Goal: Task Accomplishment & Management: Complete application form

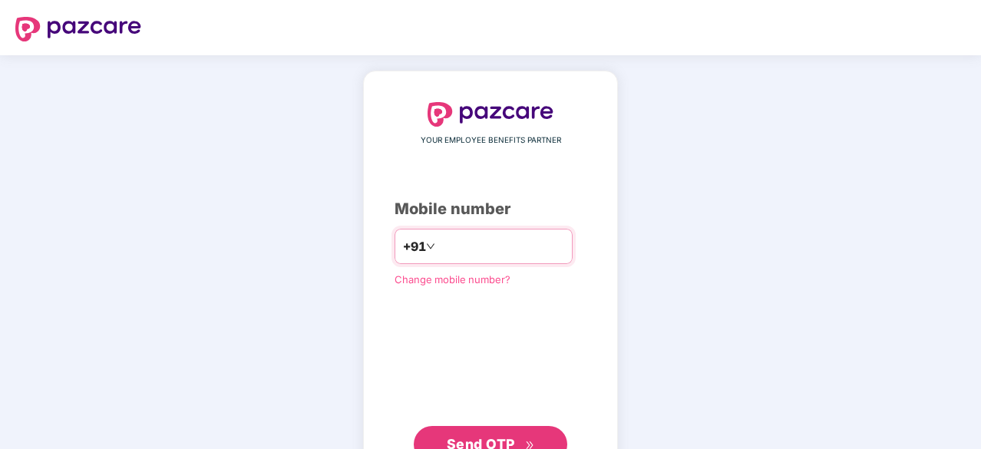
type input "**********"
click at [493, 434] on span "Send OTP" at bounding box center [491, 442] width 88 height 21
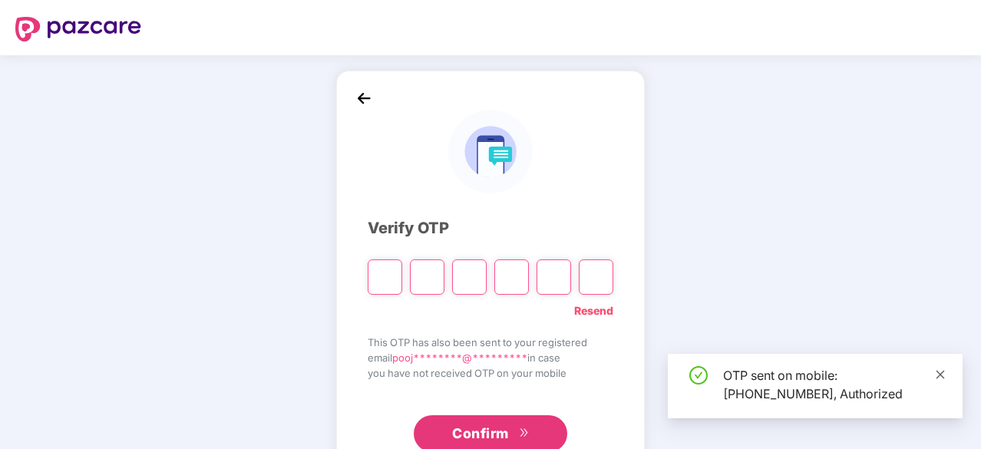
click at [941, 370] on icon "close" at bounding box center [940, 374] width 11 height 11
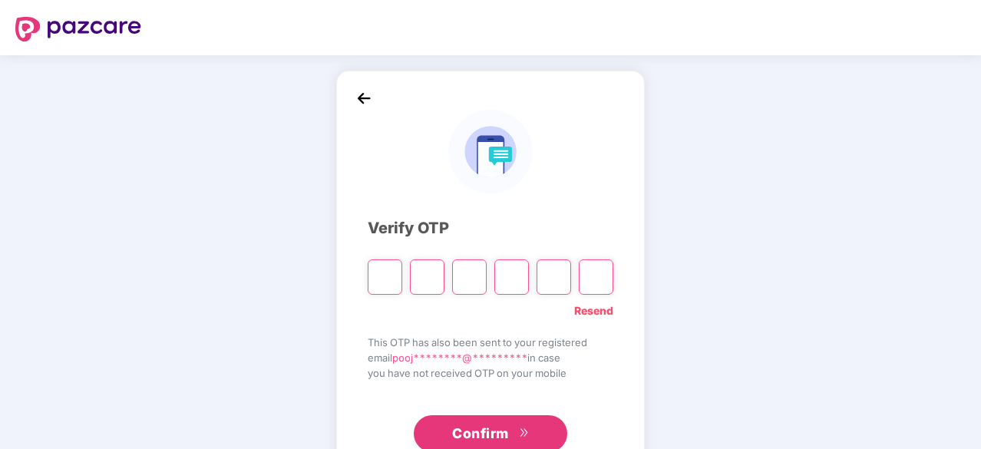
click at [392, 275] on input "Please enter verification code. Digit 1" at bounding box center [385, 277] width 35 height 35
type input "*"
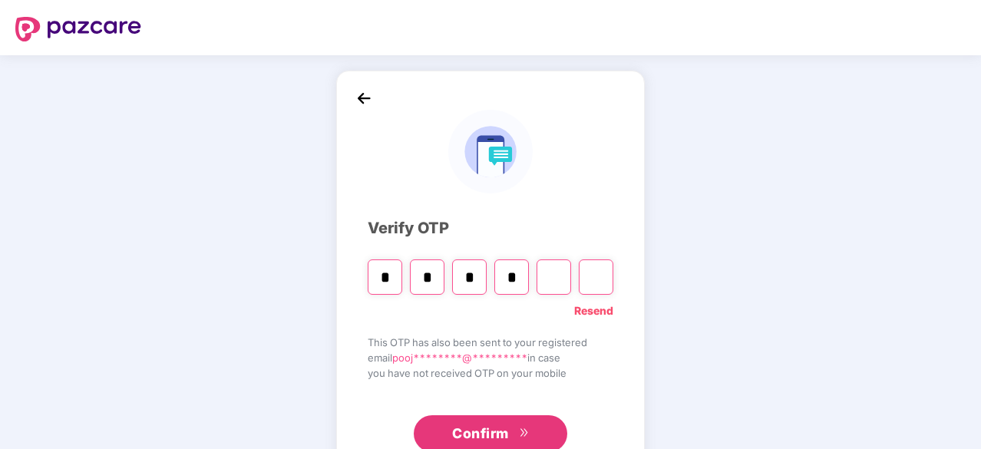
type input "*"
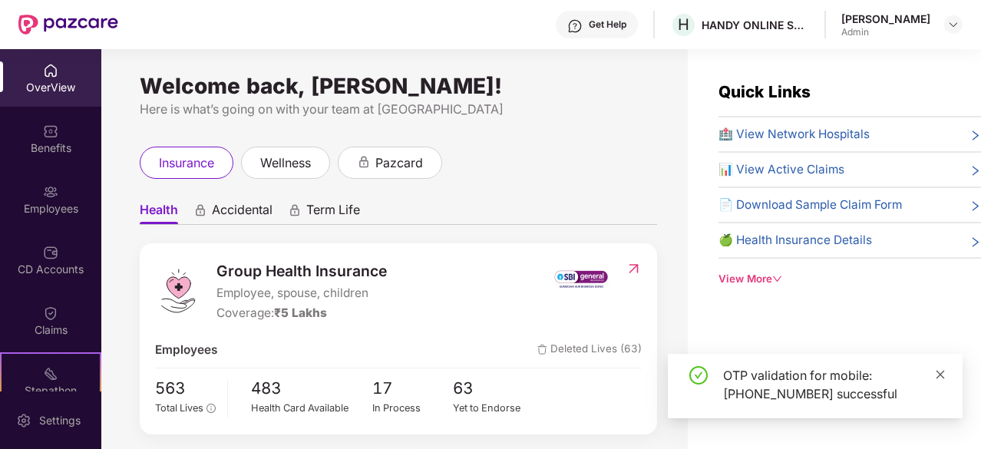
click at [939, 380] on span at bounding box center [940, 374] width 11 height 13
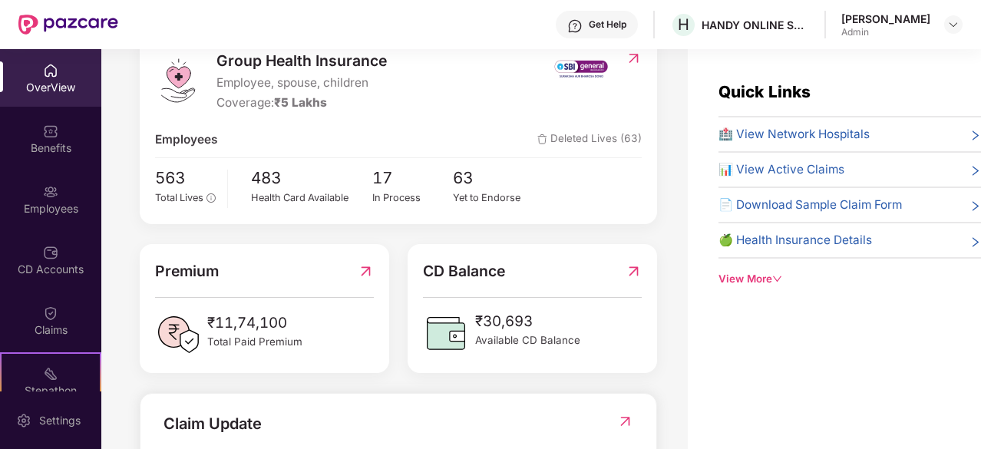
scroll to position [207, 0]
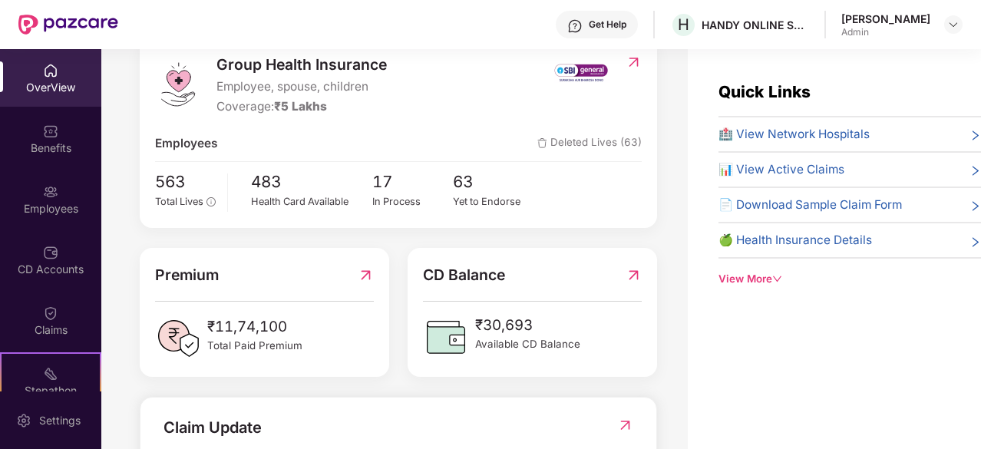
click at [918, 32] on div "Admin" at bounding box center [885, 32] width 89 height 12
click at [946, 31] on div at bounding box center [953, 24] width 18 height 18
click at [957, 29] on img at bounding box center [953, 24] width 12 height 12
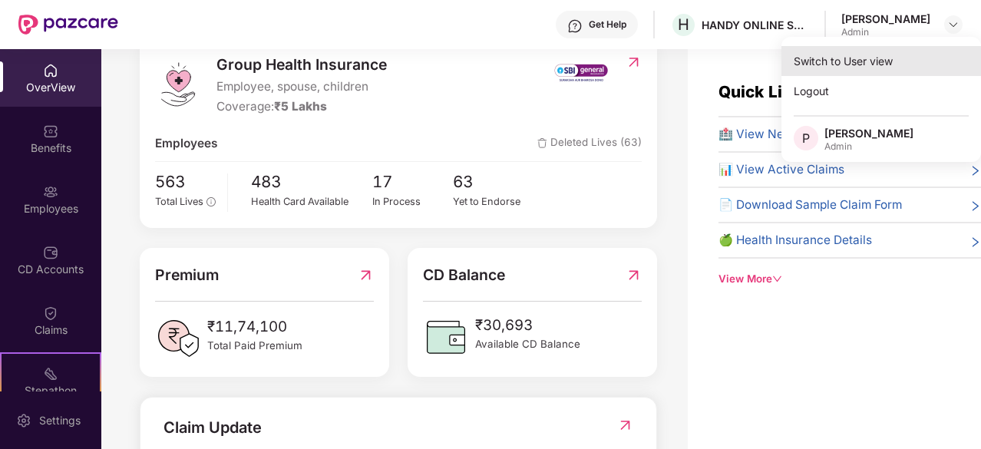
click at [836, 61] on div "Switch to User view" at bounding box center [882, 61] width 200 height 30
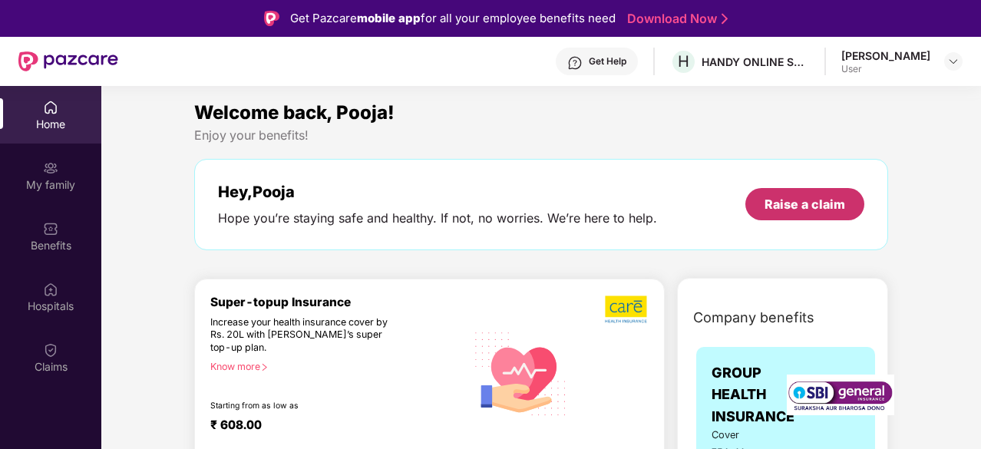
click at [822, 200] on div "Raise a claim" at bounding box center [805, 204] width 81 height 17
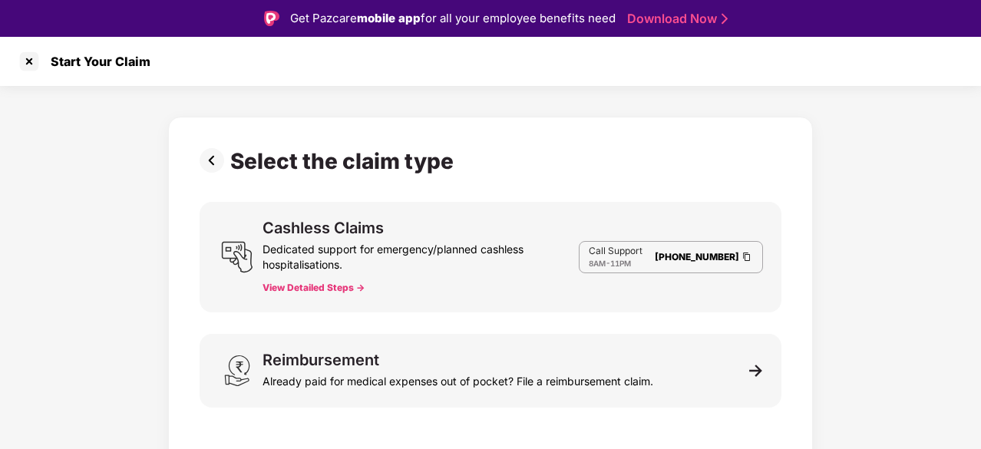
scroll to position [37, 0]
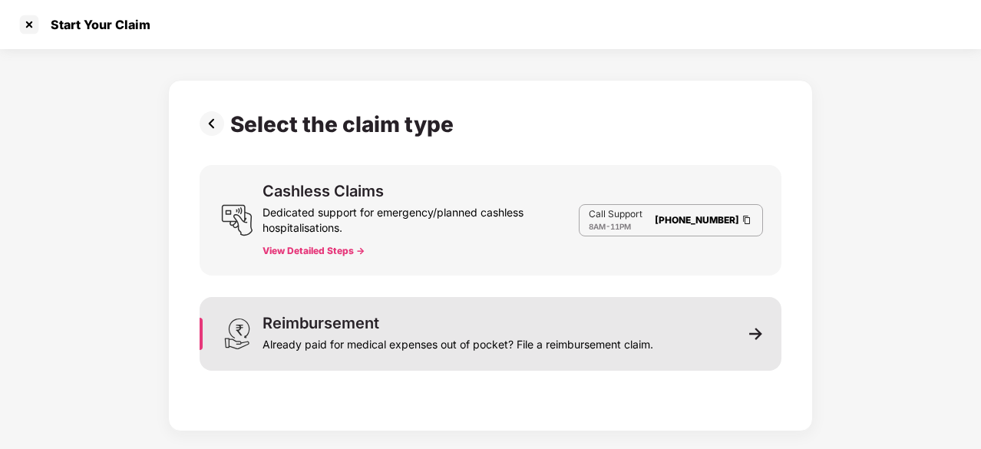
click at [757, 331] on img at bounding box center [756, 334] width 14 height 14
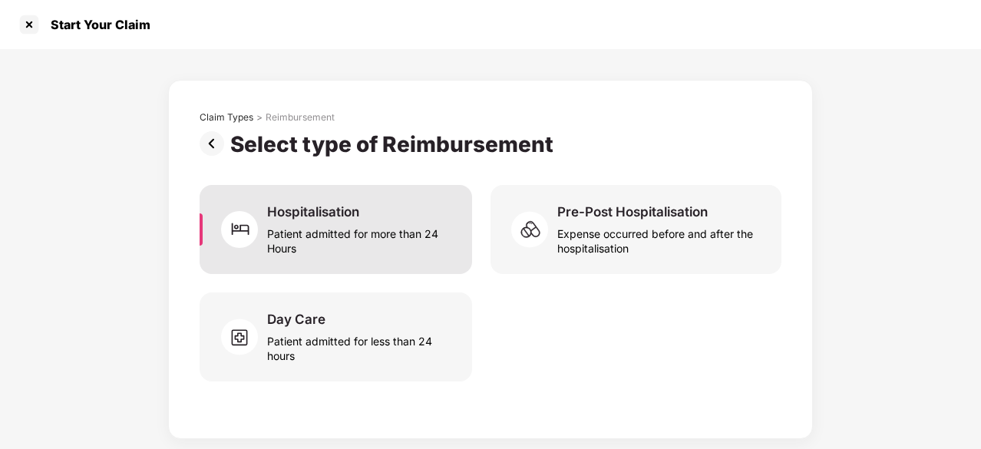
click at [422, 242] on div "Patient admitted for more than 24 Hours" at bounding box center [360, 237] width 187 height 35
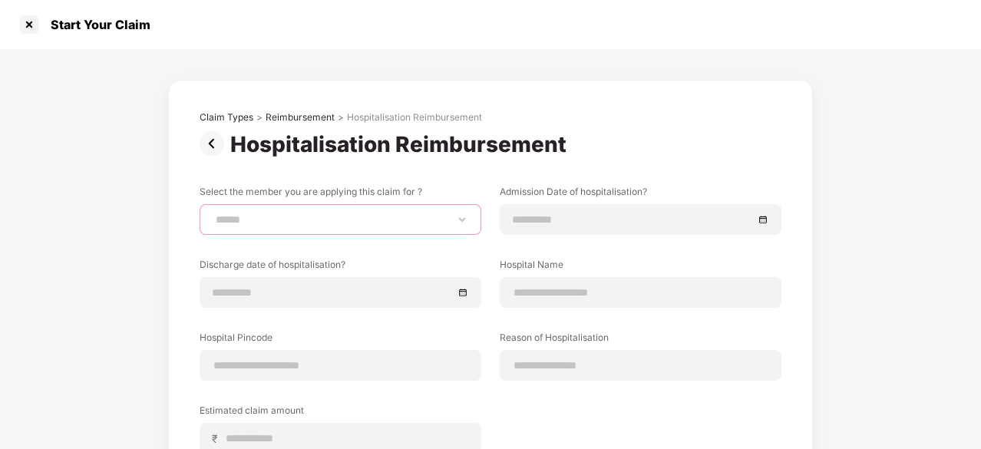
click at [289, 216] on select "**********" at bounding box center [341, 219] width 256 height 12
select select "**********"
click at [213, 213] on select "**********" at bounding box center [341, 219] width 256 height 12
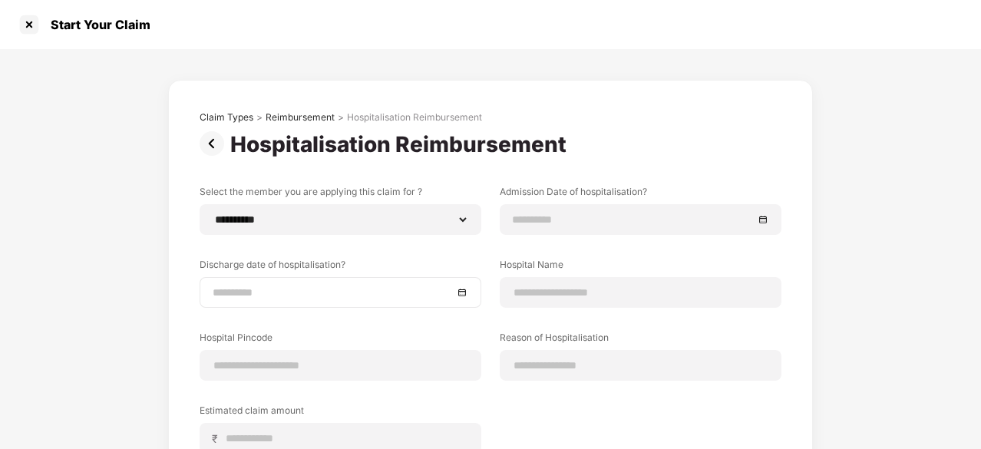
click at [457, 294] on div at bounding box center [341, 292] width 256 height 17
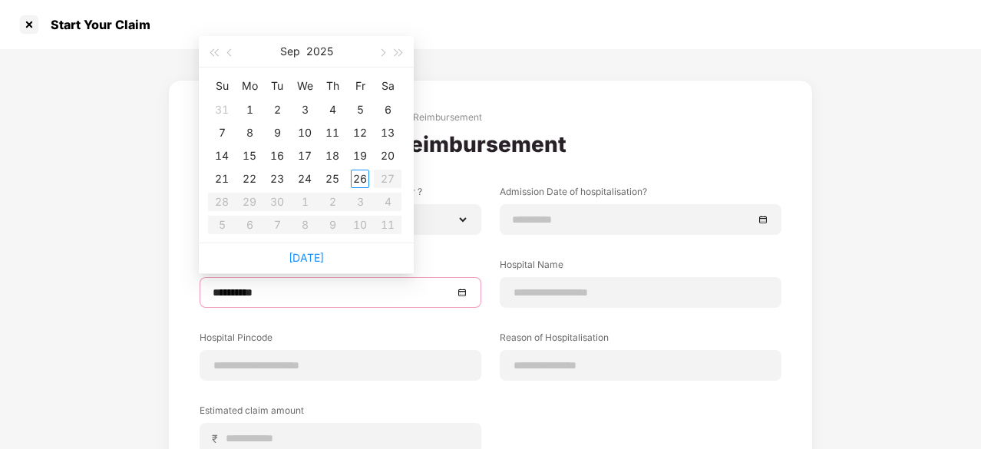
type input "**********"
click at [235, 58] on button "button" at bounding box center [230, 51] width 17 height 31
type input "**********"
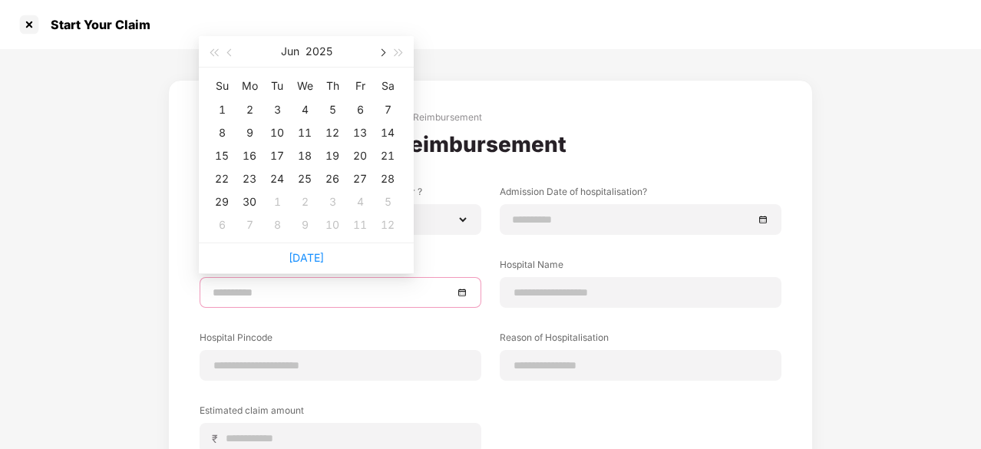
click at [384, 55] on button "button" at bounding box center [381, 51] width 17 height 31
type input "**********"
click at [382, 161] on div "19" at bounding box center [388, 156] width 18 height 18
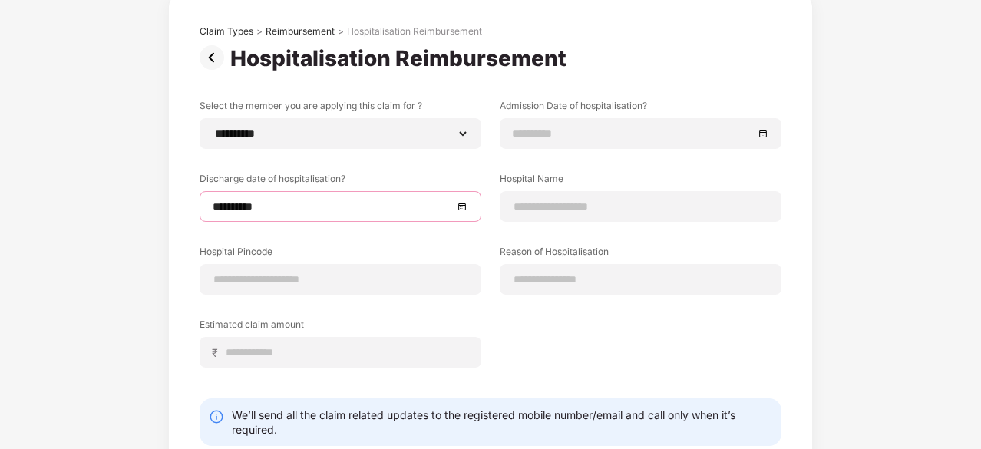
scroll to position [87, 0]
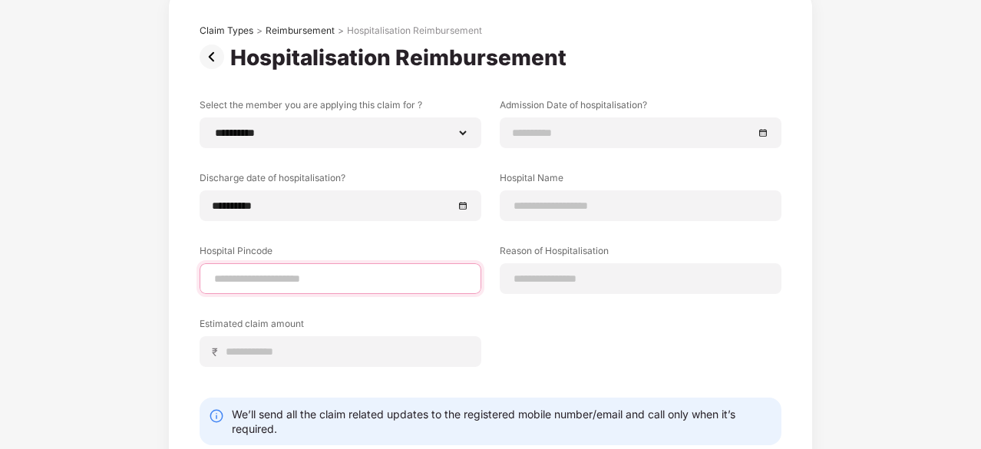
click at [324, 274] on input at bounding box center [341, 279] width 256 height 16
type input "*"
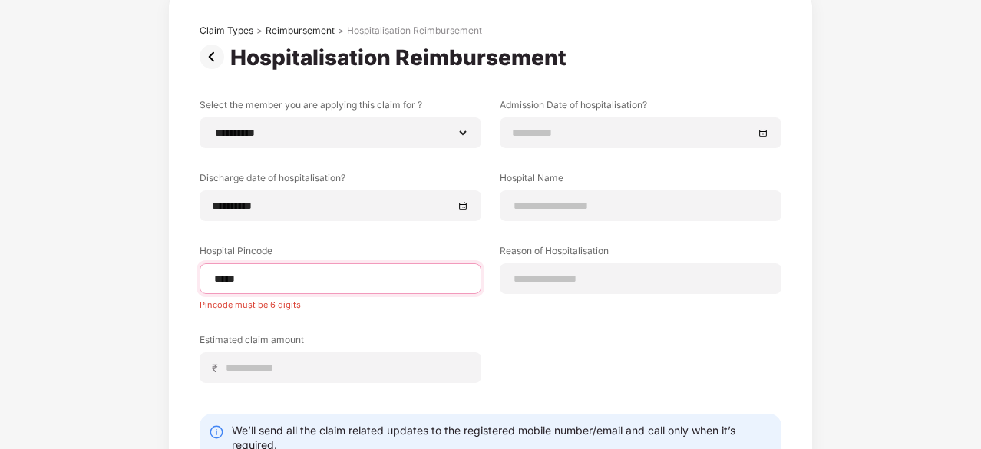
type input "******"
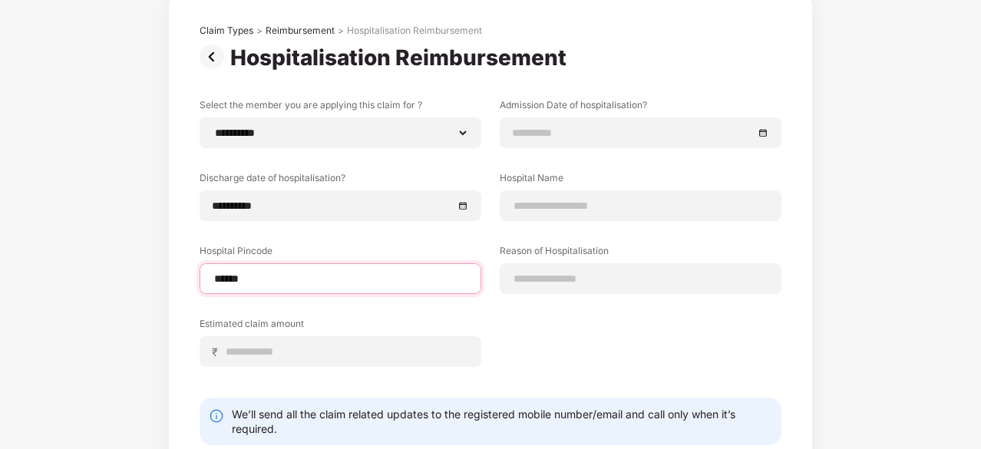
select select "**********"
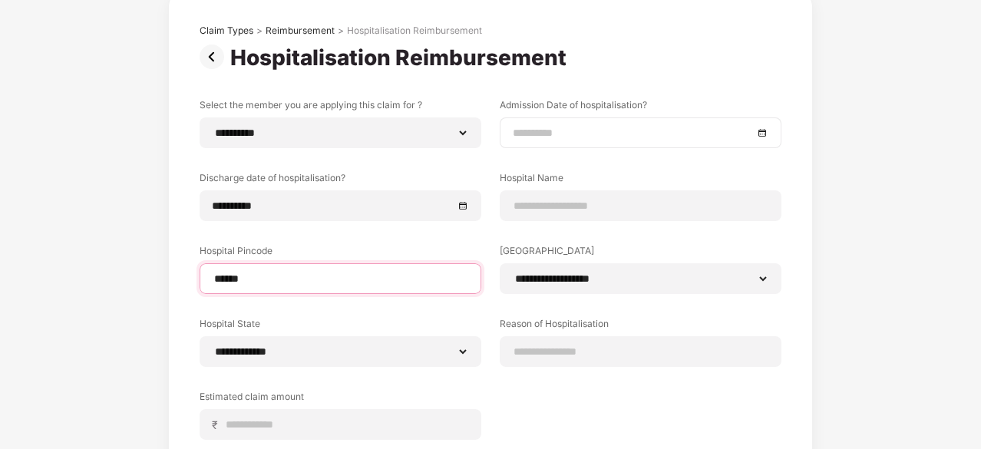
type input "******"
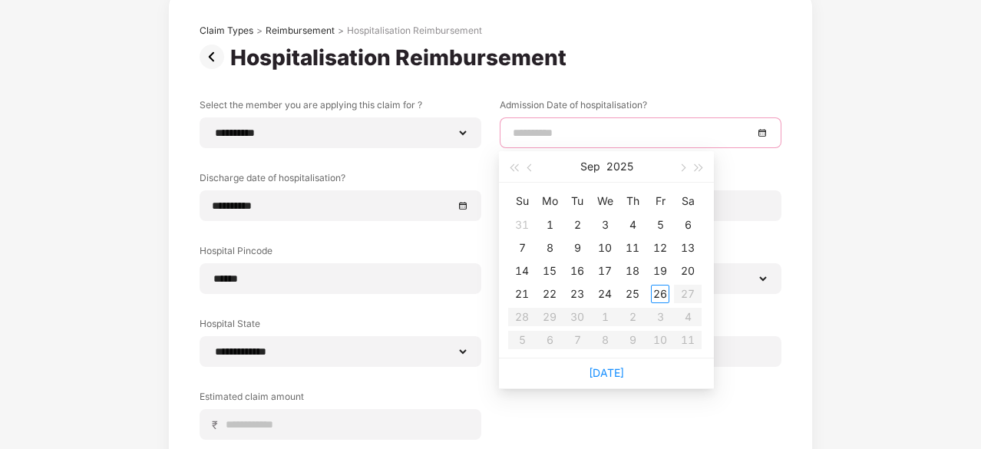
click at [547, 130] on input at bounding box center [633, 132] width 240 height 17
type input "**********"
click at [527, 167] on span "button" at bounding box center [531, 168] width 8 height 8
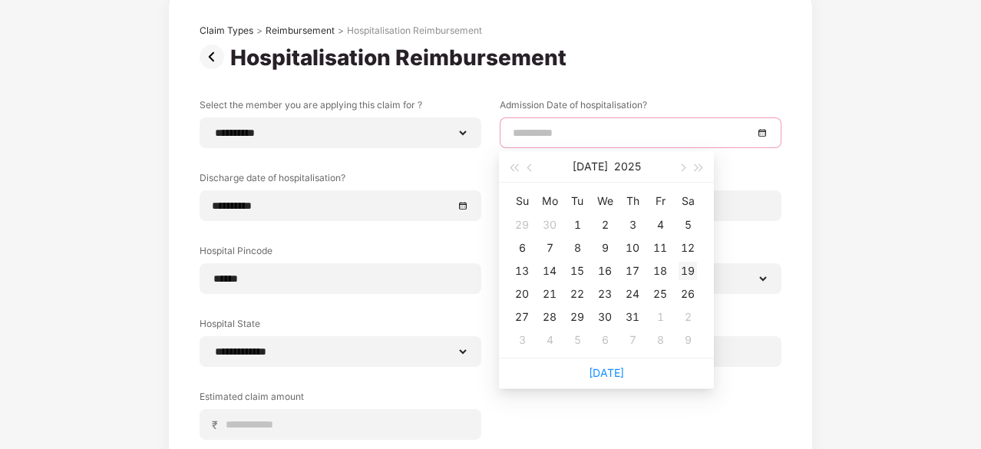
type input "**********"
click at [690, 271] on div "19" at bounding box center [688, 271] width 18 height 18
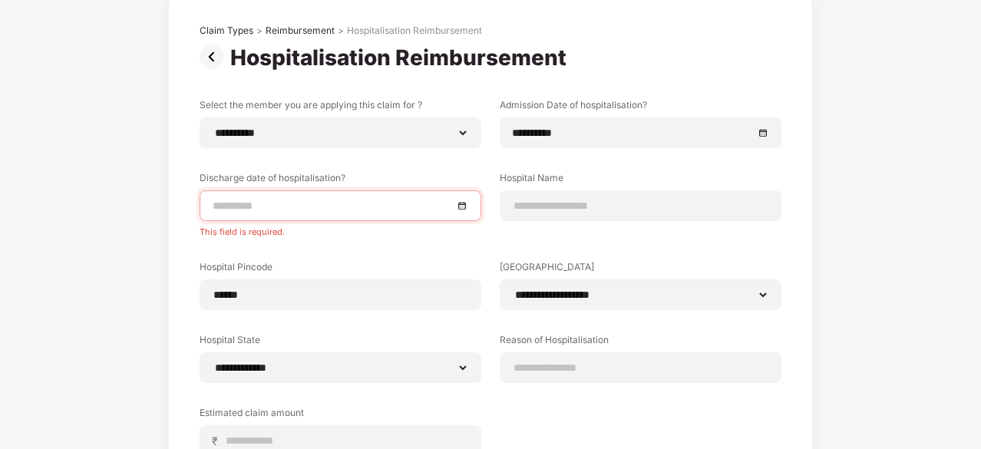
click at [462, 207] on div at bounding box center [341, 205] width 256 height 17
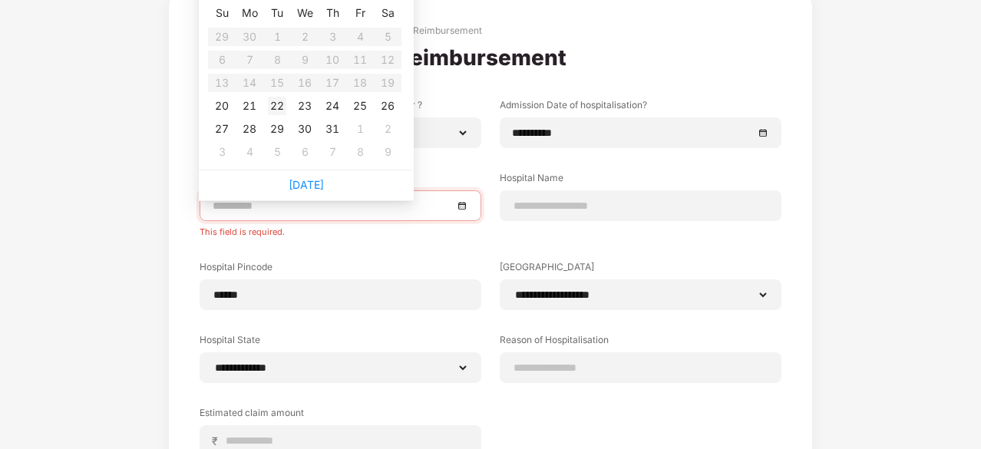
type input "**********"
click at [279, 102] on div "22" at bounding box center [277, 106] width 18 height 18
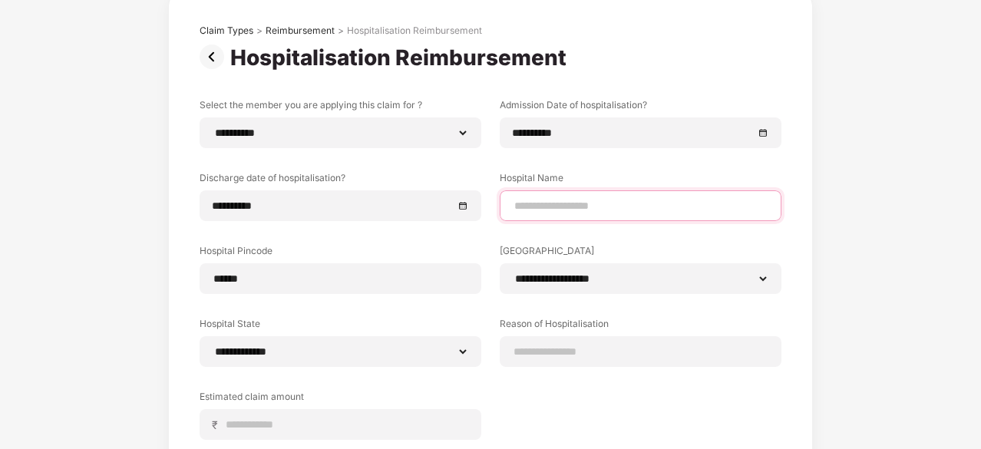
click at [564, 213] on input at bounding box center [641, 206] width 256 height 16
type input "**********"
click at [566, 398] on div "**********" at bounding box center [491, 280] width 582 height 365
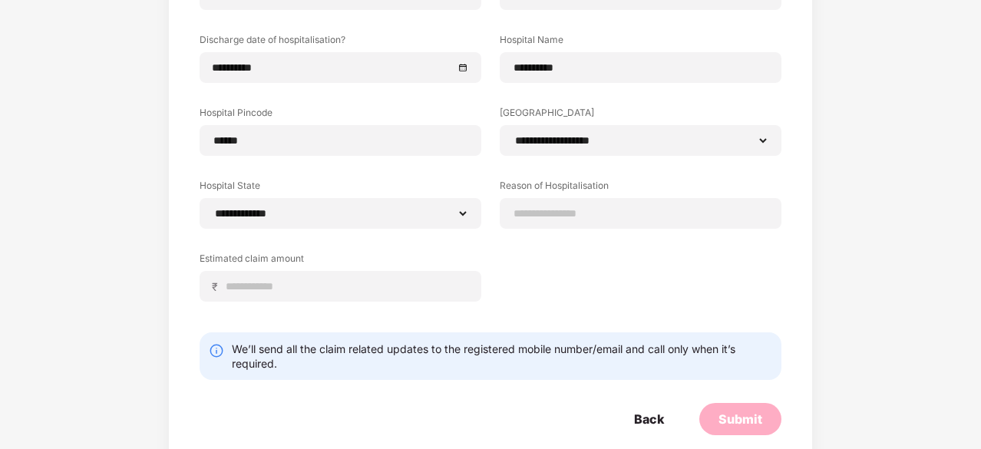
scroll to position [233, 0]
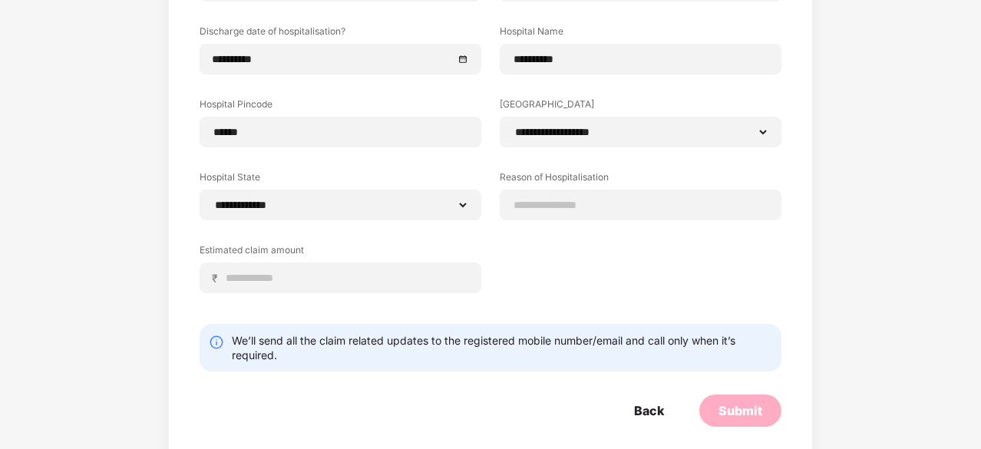
click at [582, 245] on div "**********" at bounding box center [491, 134] width 582 height 365
click at [393, 273] on input at bounding box center [346, 278] width 243 height 16
type input "******"
click at [757, 306] on div "**********" at bounding box center [491, 134] width 582 height 365
click at [610, 217] on div at bounding box center [641, 205] width 282 height 31
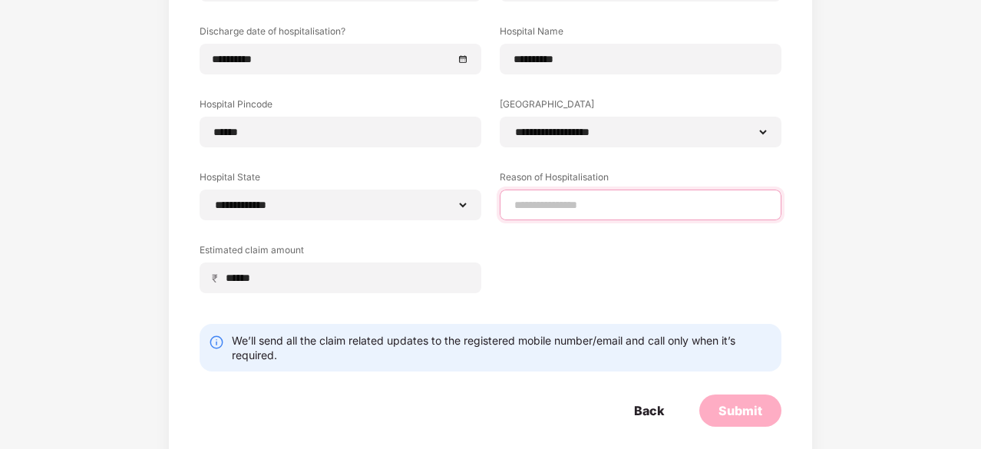
click at [593, 210] on input at bounding box center [641, 205] width 256 height 16
type input "*********"
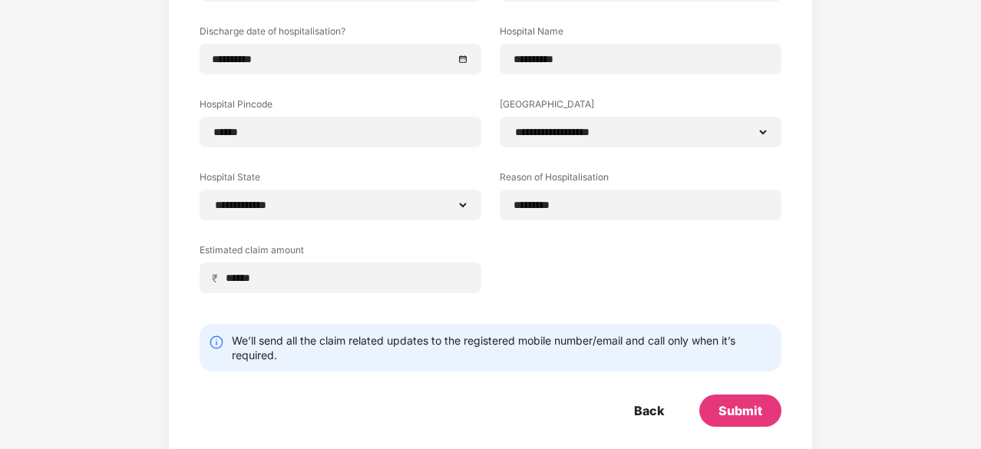
click at [593, 281] on div "**********" at bounding box center [491, 134] width 582 height 365
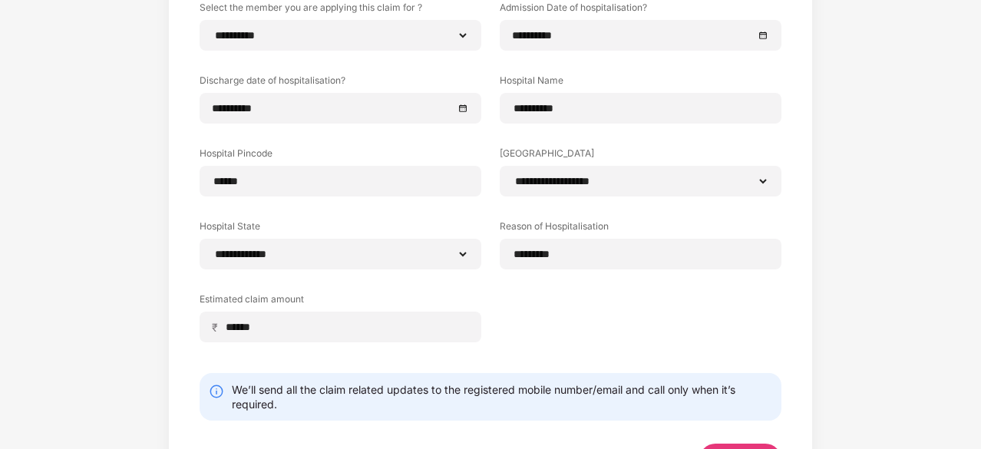
scroll to position [250, 0]
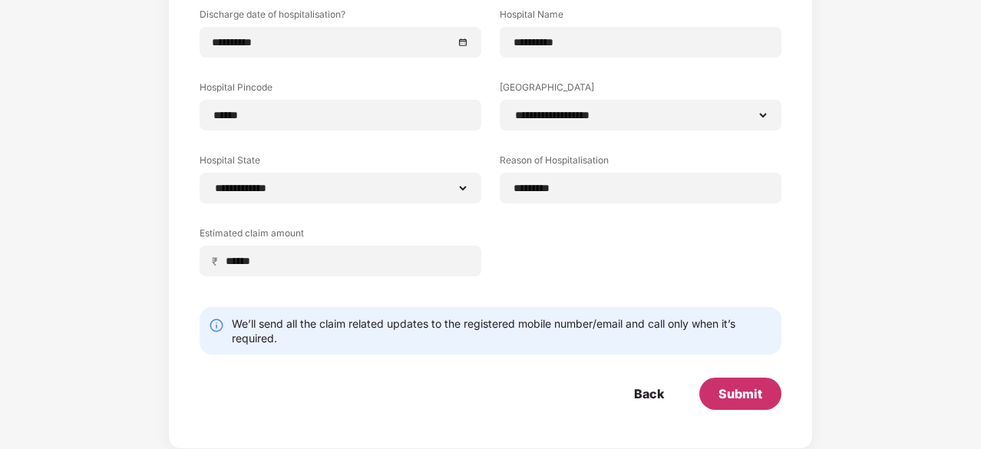
click at [757, 390] on div "Submit" at bounding box center [741, 393] width 44 height 17
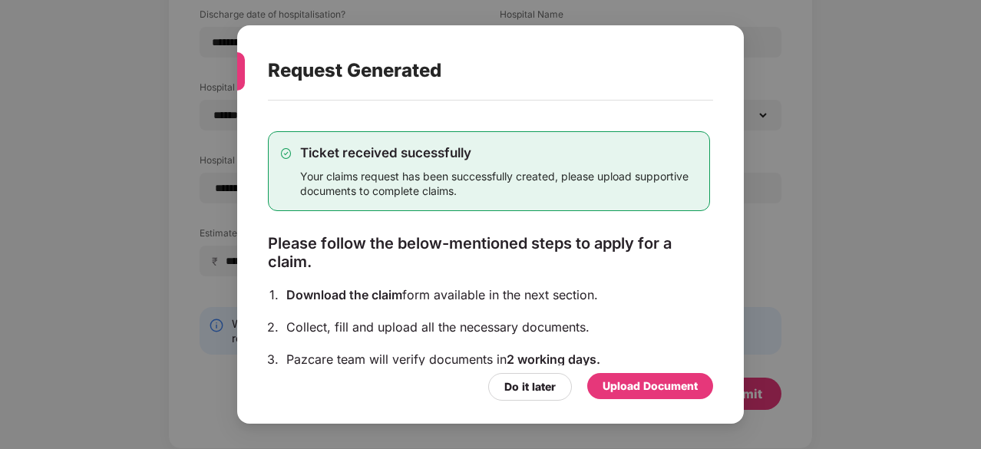
click at [644, 385] on div "Upload Document" at bounding box center [650, 386] width 95 height 17
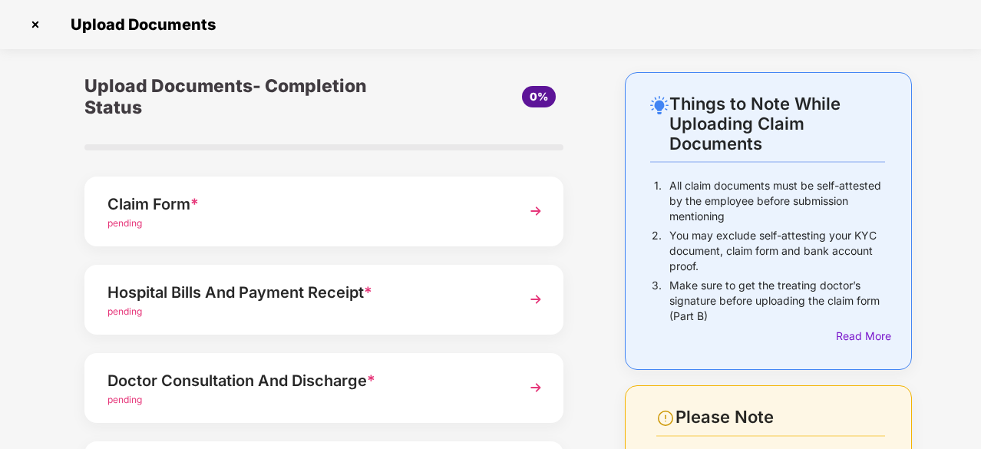
click at [257, 295] on div "Hospital Bills And Payment Receipt *" at bounding box center [305, 292] width 397 height 25
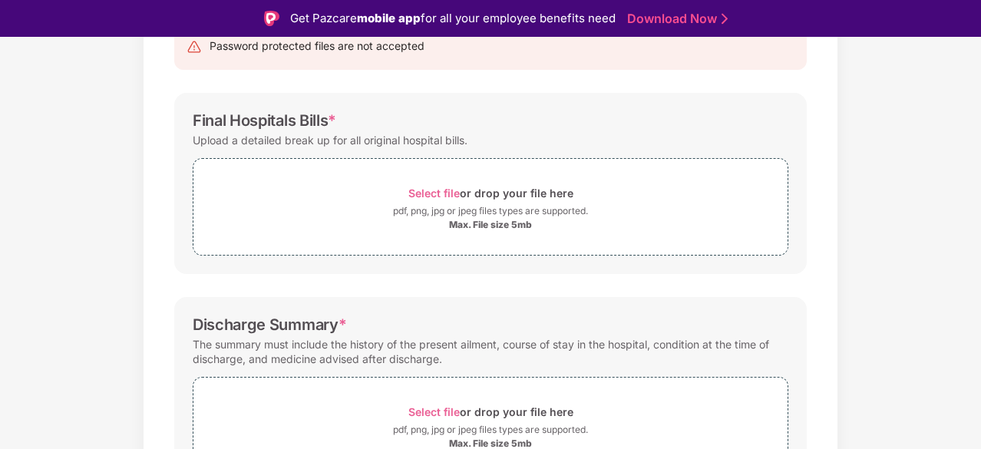
scroll to position [179, 0]
click at [941, 120] on div "Documents List > Hospital bills and Payment receipt Hospital bills and Payment …" at bounding box center [490, 360] width 981 height 861
click at [507, 203] on div "Select file or drop your file here" at bounding box center [490, 194] width 165 height 21
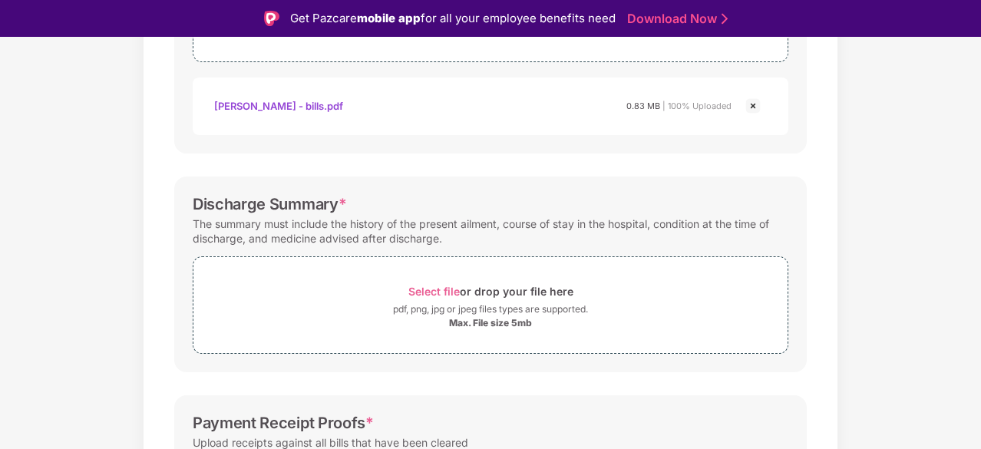
scroll to position [374, 0]
click at [437, 304] on div "pdf, png, jpg or jpeg files types are supported." at bounding box center [490, 308] width 195 height 15
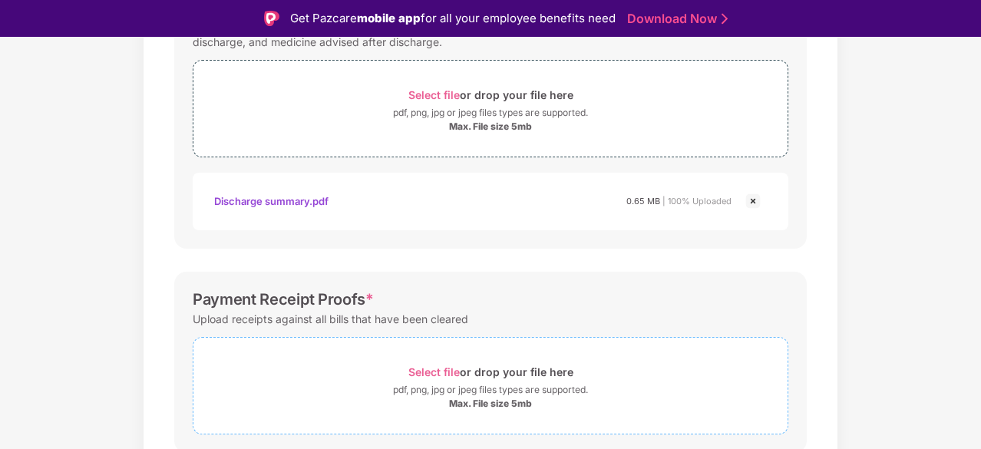
scroll to position [630, 0]
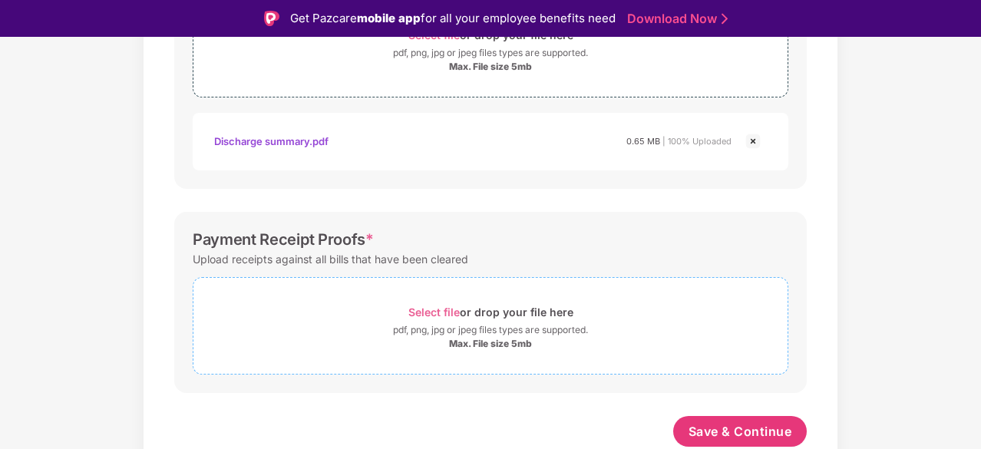
click at [488, 329] on div "pdf, png, jpg or jpeg files types are supported." at bounding box center [490, 329] width 195 height 15
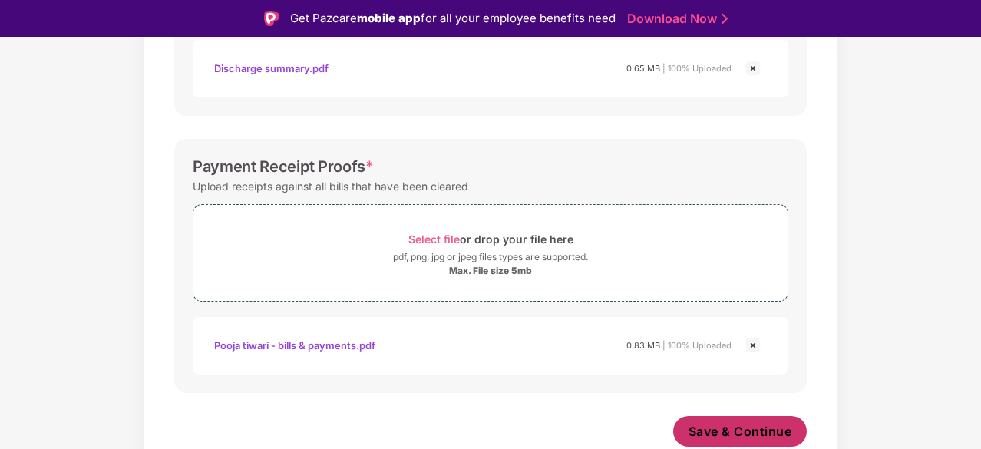
scroll to position [703, 0]
click at [732, 428] on span "Save & Continue" at bounding box center [741, 431] width 104 height 17
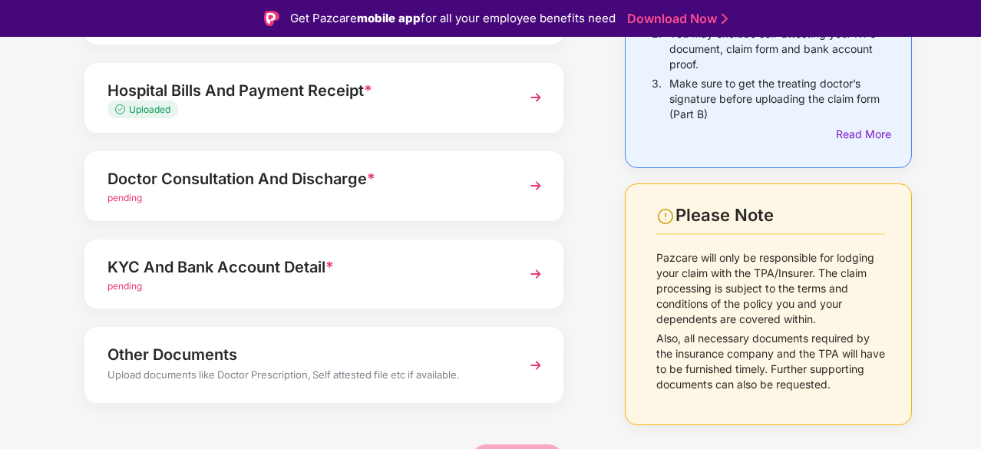
scroll to position [251, 0]
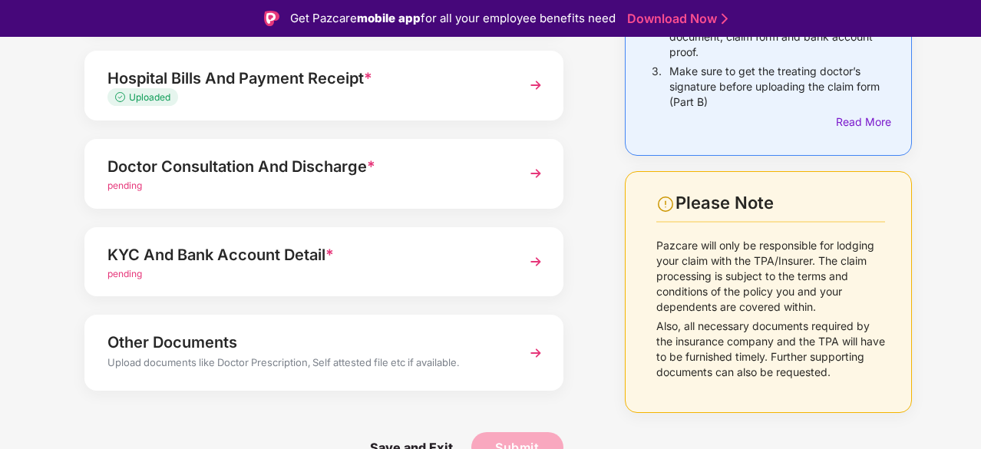
click at [524, 191] on div "Doctor Consultation And Discharge * pending" at bounding box center [323, 174] width 479 height 70
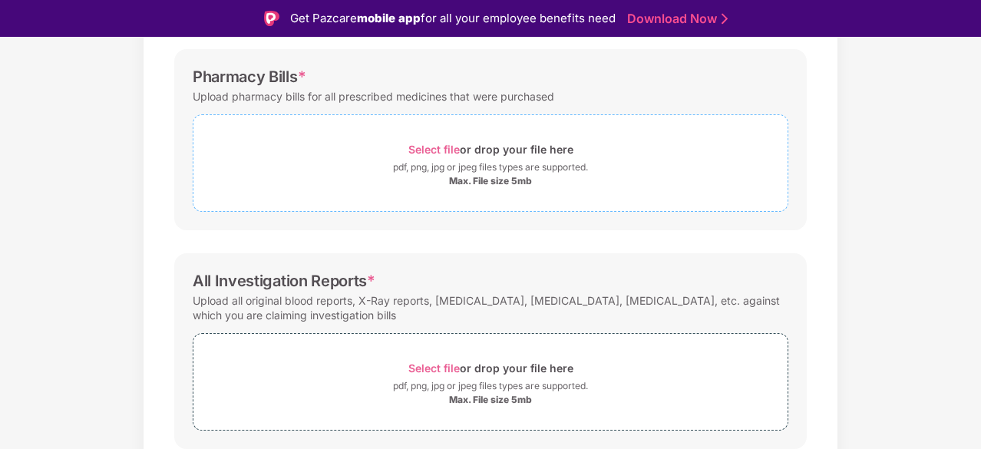
scroll to position [439, 0]
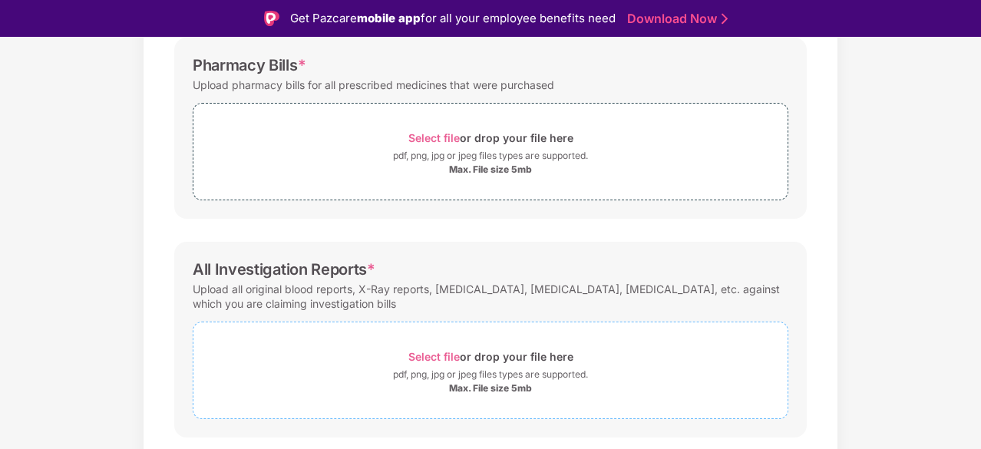
click at [465, 365] on div "Select file or drop your file here" at bounding box center [490, 356] width 165 height 21
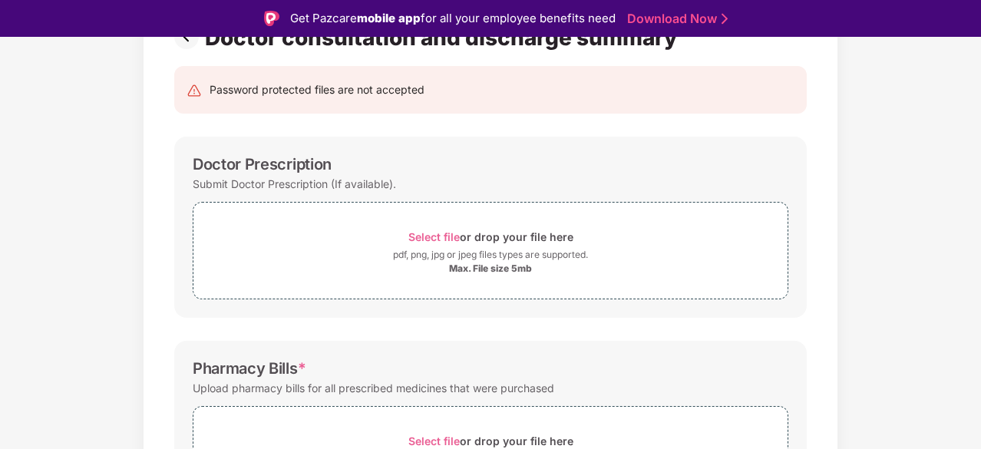
scroll to position [137, 0]
click at [484, 269] on div "Max. File size 5mb" at bounding box center [490, 268] width 83 height 12
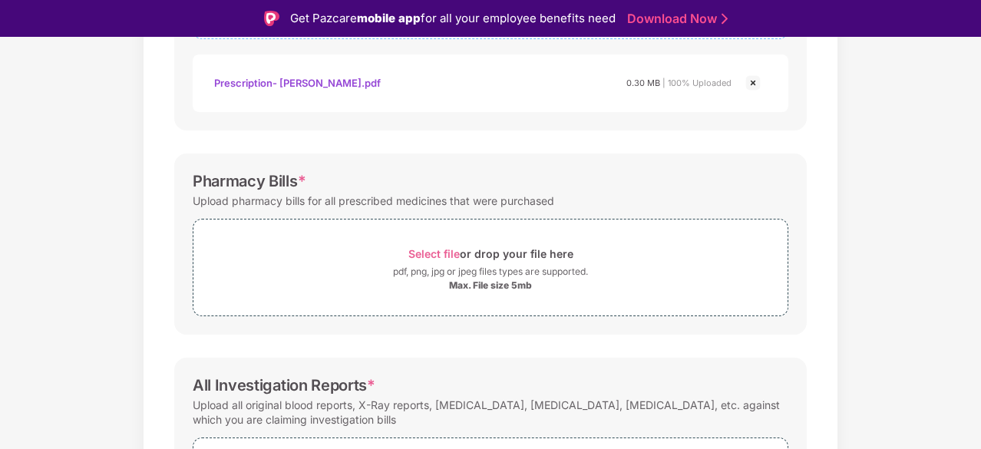
scroll to position [397, 0]
click at [481, 272] on div "pdf, png, jpg or jpeg files types are supported." at bounding box center [490, 270] width 195 height 15
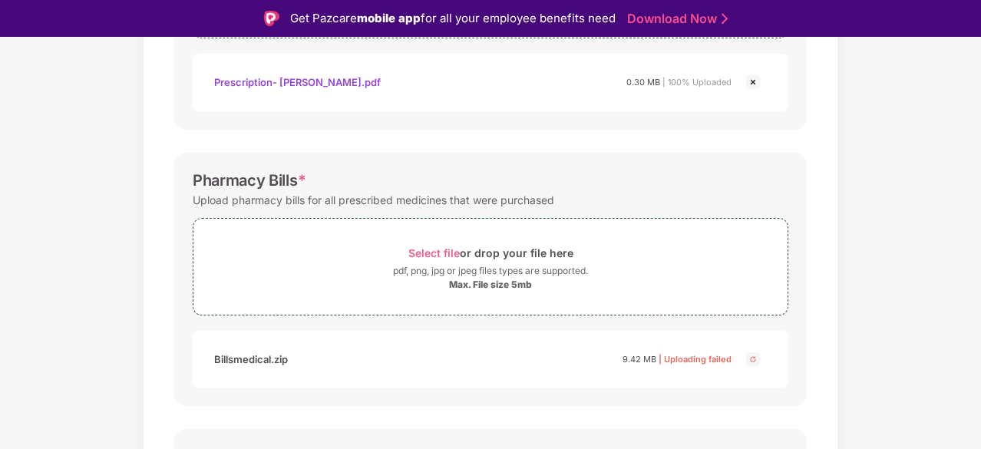
click at [844, 282] on div "Documents List > Doctor consultation and discharge summary Doctor consultation …" at bounding box center [490, 251] width 981 height 1079
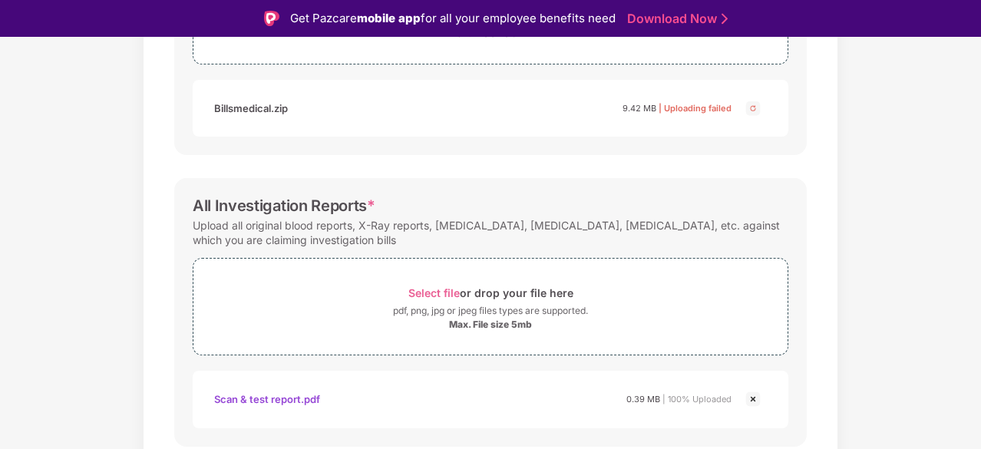
scroll to position [647, 0]
click at [751, 111] on img at bounding box center [753, 109] width 18 height 18
click at [884, 85] on div "Documents List > Doctor consultation and discharge summary Doctor consultation …" at bounding box center [490, 1] width 981 height 1079
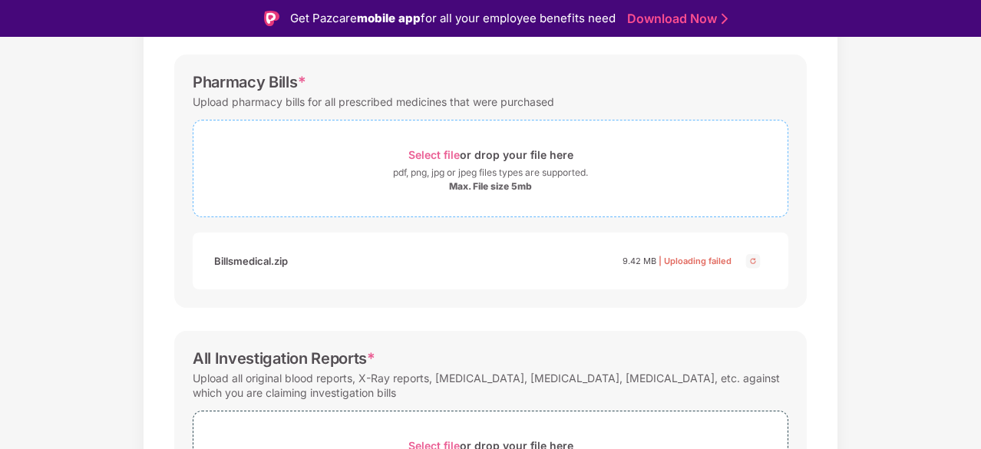
scroll to position [494, 0]
click at [514, 191] on div "Max. File size 5mb" at bounding box center [490, 187] width 83 height 12
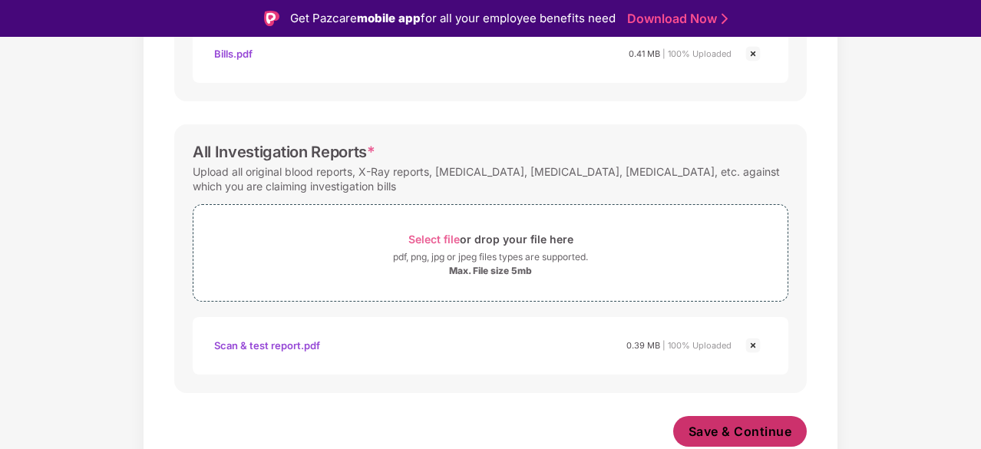
click at [722, 427] on span "Save & Continue" at bounding box center [741, 431] width 104 height 17
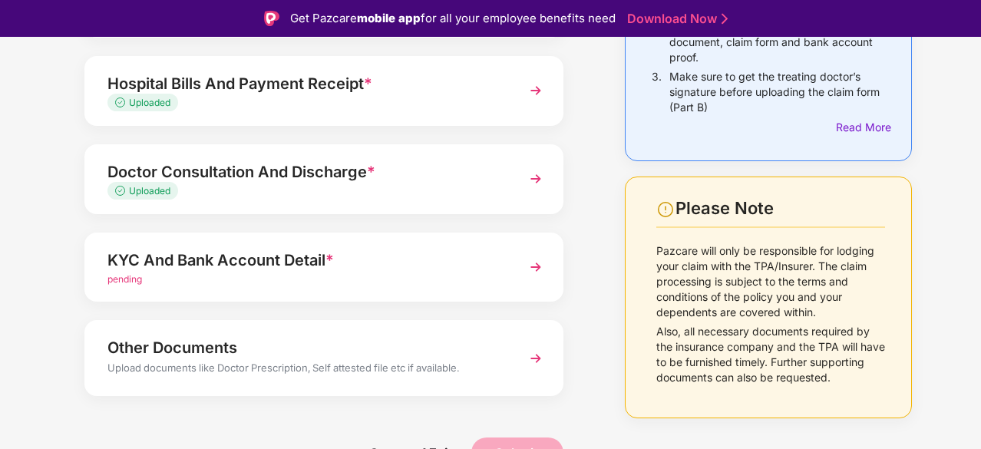
scroll to position [246, 0]
click at [441, 289] on div "KYC And Bank Account Detail * pending" at bounding box center [323, 267] width 479 height 70
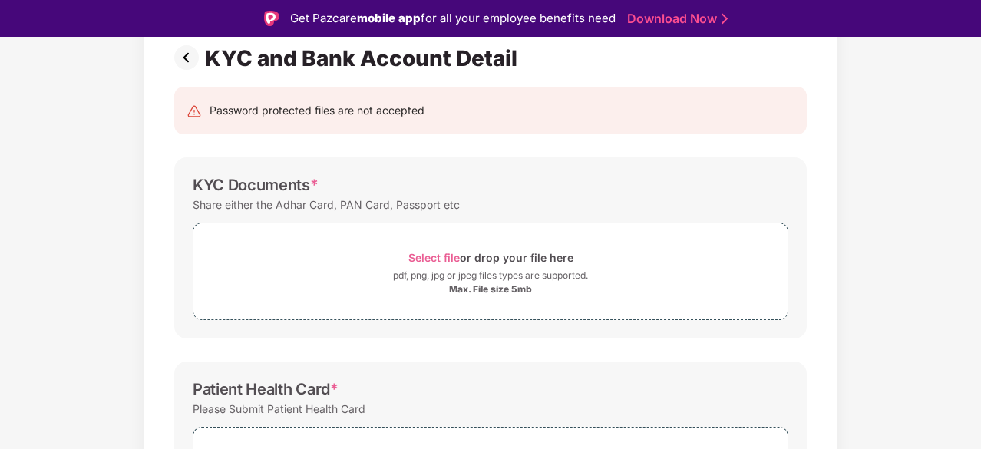
scroll to position [144, 0]
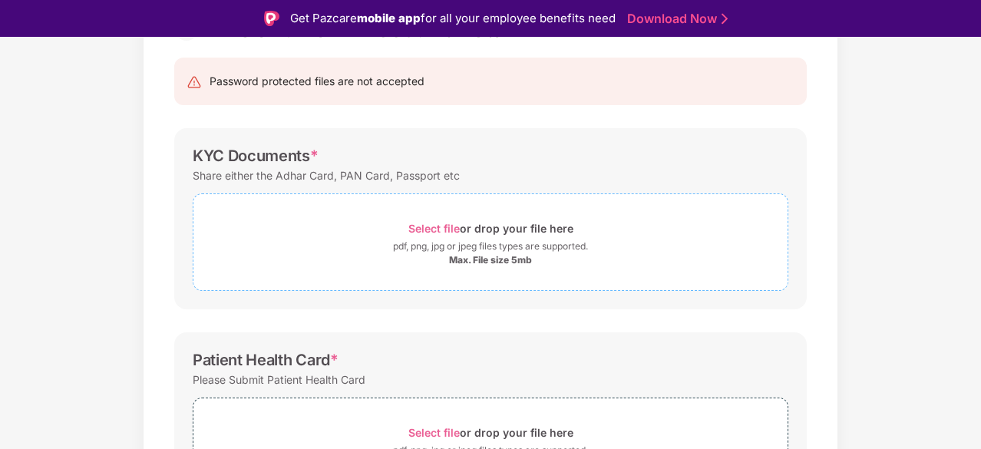
click at [481, 265] on div "Max. File size 5mb" at bounding box center [490, 260] width 83 height 12
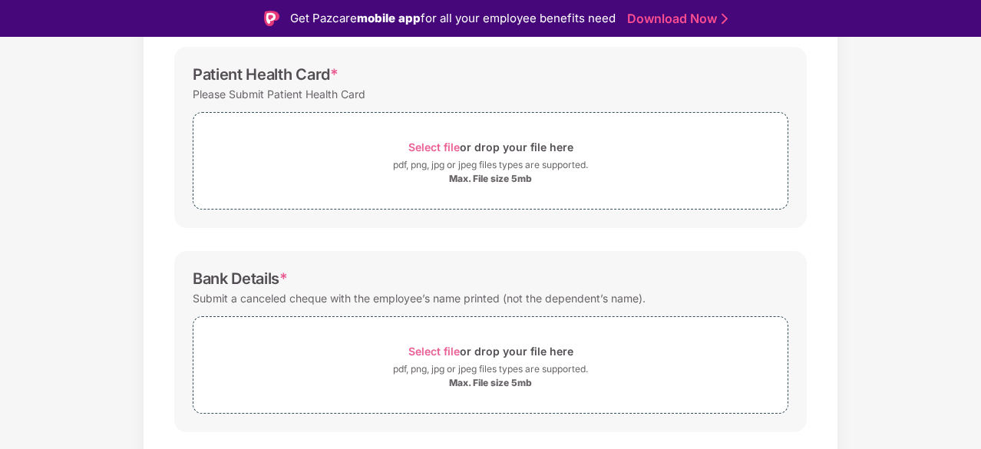
scroll to position [542, 0]
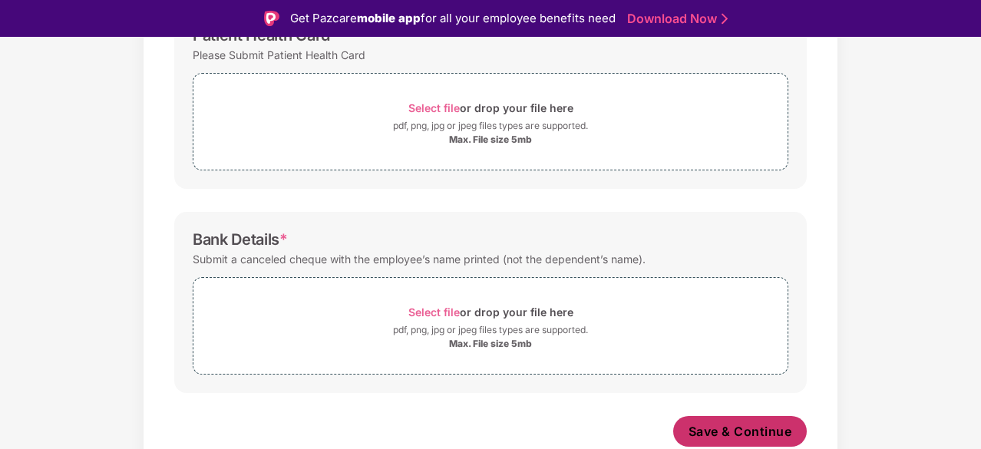
click at [724, 431] on span "Save & Continue" at bounding box center [741, 431] width 104 height 17
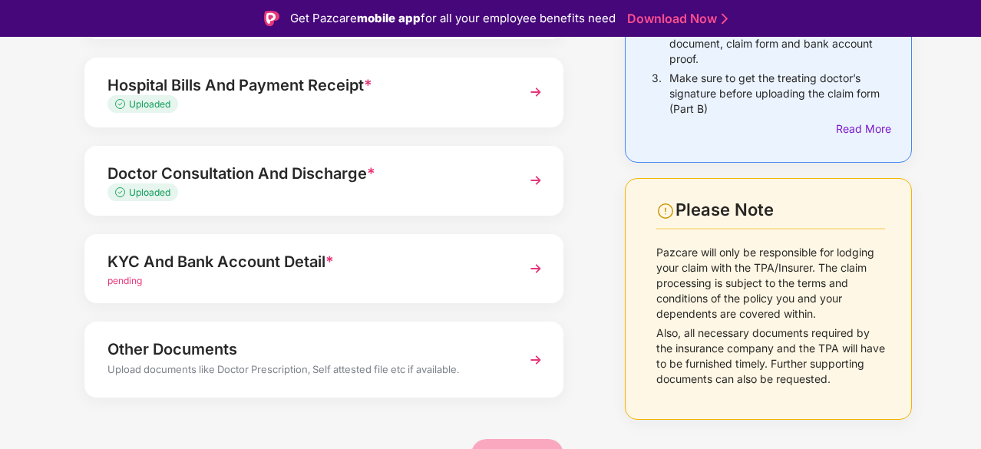
scroll to position [251, 0]
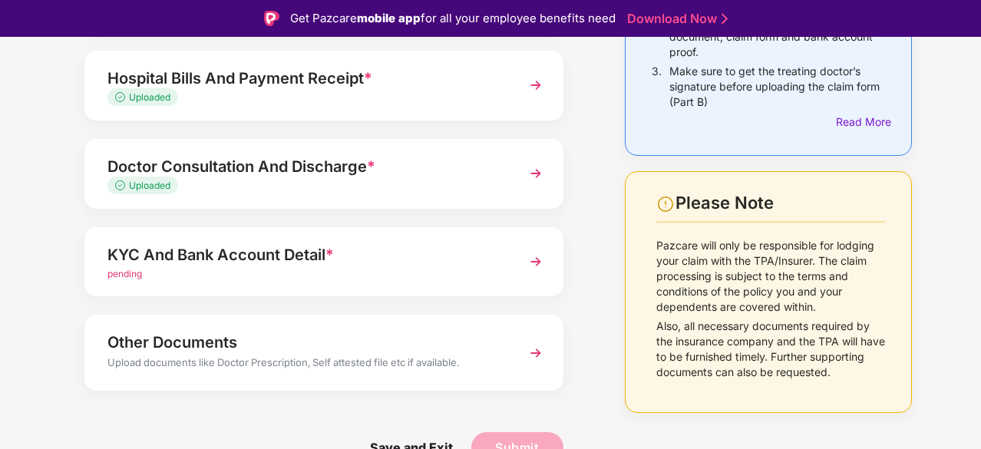
click at [276, 277] on div "pending" at bounding box center [305, 274] width 397 height 15
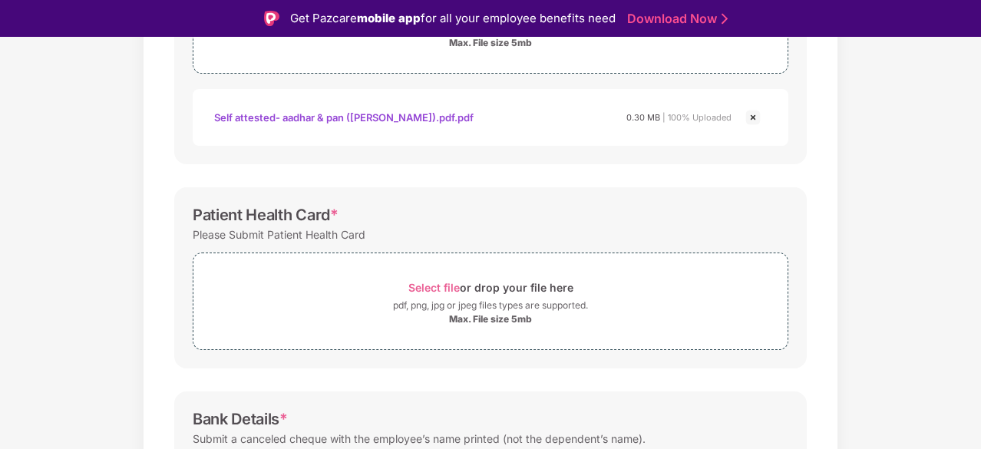
scroll to position [363, 0]
click at [491, 300] on div "pdf, png, jpg or jpeg files types are supported." at bounding box center [490, 303] width 195 height 15
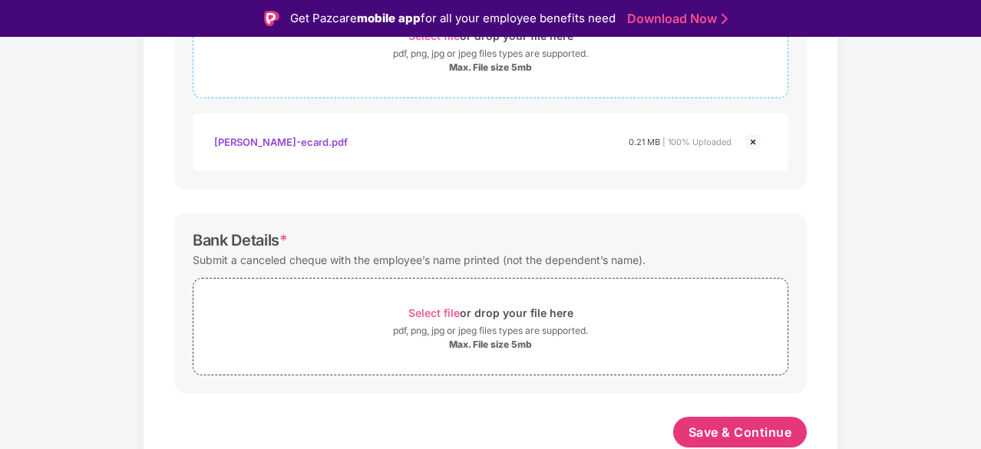
scroll to position [614, 0]
click at [484, 326] on div "pdf, png, jpg or jpeg files types are supported." at bounding box center [490, 329] width 195 height 15
click at [465, 329] on div "pdf, png, jpg or jpeg files types are supported." at bounding box center [490, 329] width 195 height 15
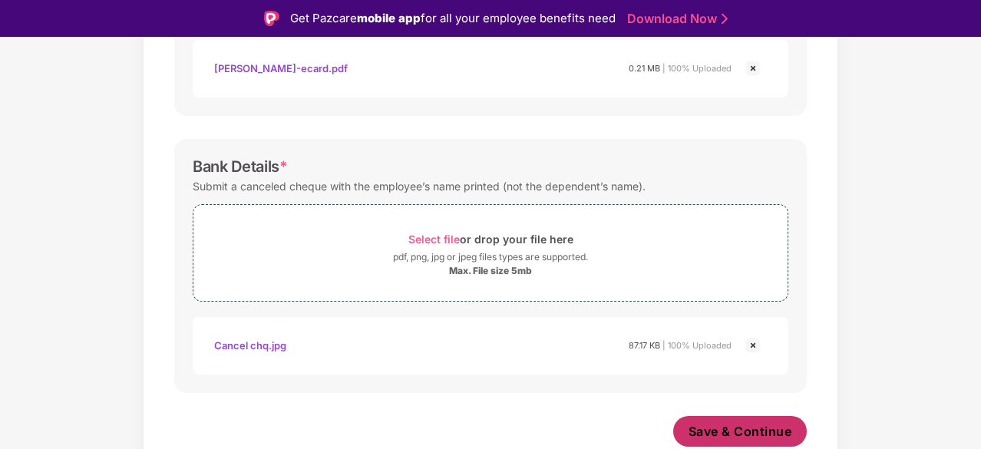
scroll to position [687, 0]
click at [763, 431] on span "Save & Continue" at bounding box center [741, 431] width 104 height 17
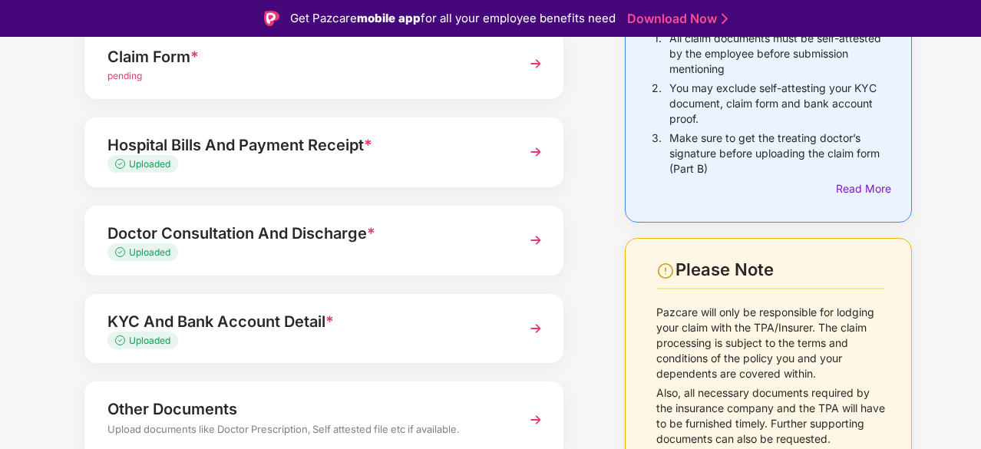
scroll to position [251, 0]
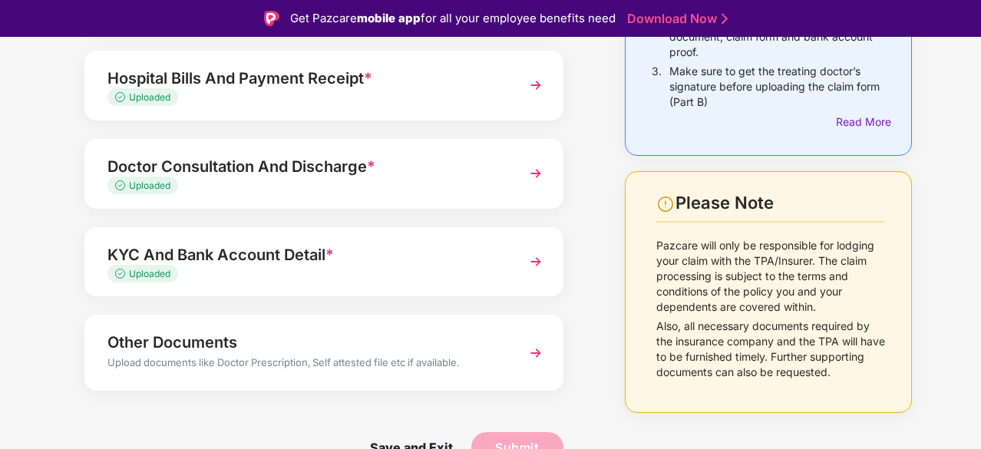
click at [396, 362] on div "Upload documents like Doctor Prescription, Self attested file etc if available." at bounding box center [305, 365] width 397 height 20
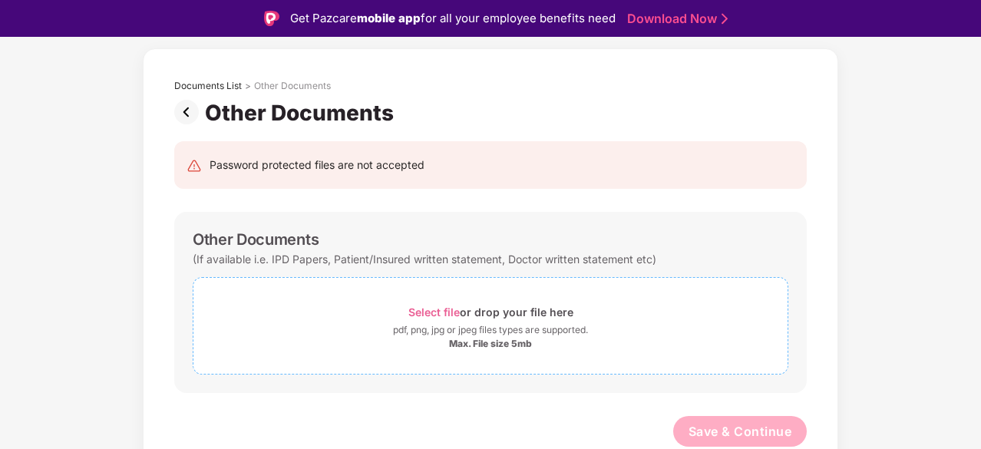
scroll to position [37, 0]
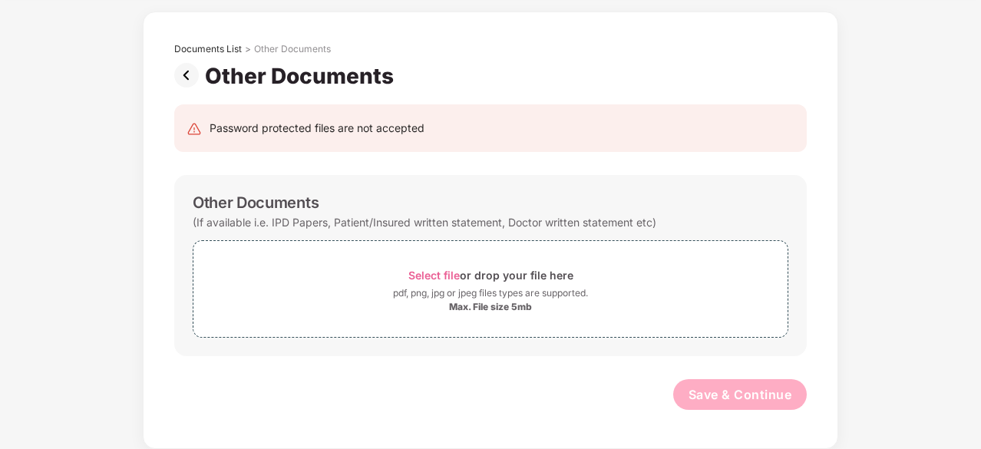
click at [828, 260] on div "Password protected files are not accepted Other Documents (If available i.e. IP…" at bounding box center [490, 265] width 679 height 352
click at [554, 301] on div "pdf, png, jpg or jpeg files types are supported." at bounding box center [490, 293] width 195 height 15
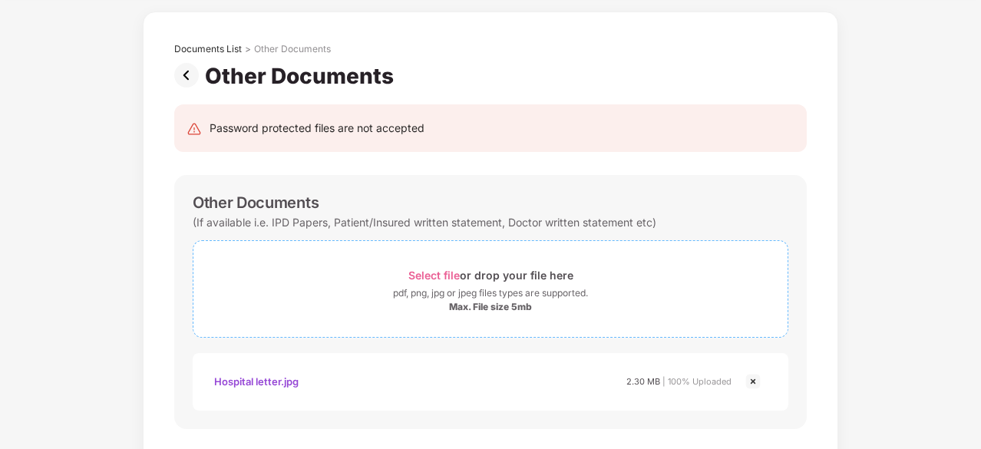
scroll to position [134, 0]
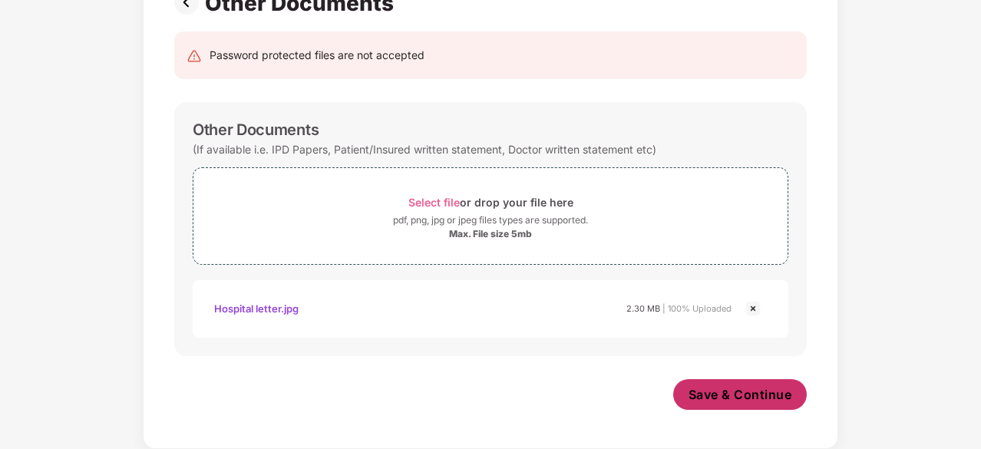
click at [719, 389] on span "Save & Continue" at bounding box center [741, 394] width 104 height 17
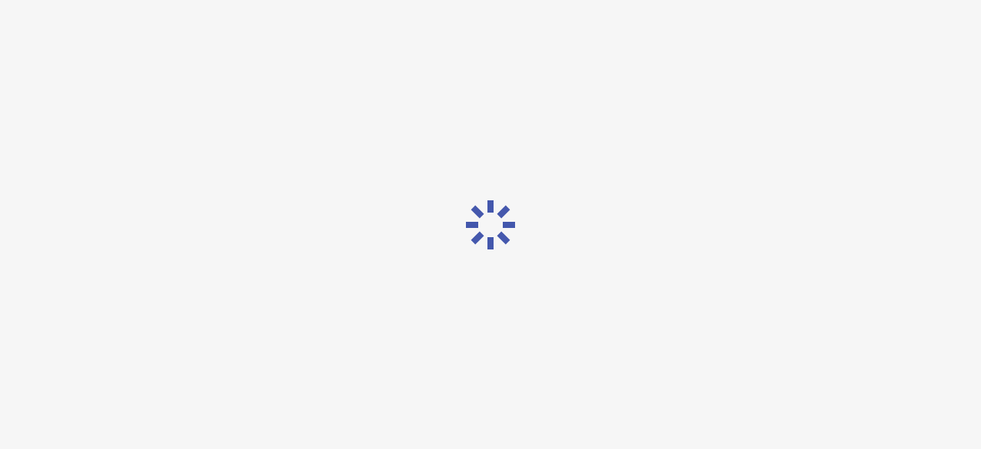
scroll to position [0, 0]
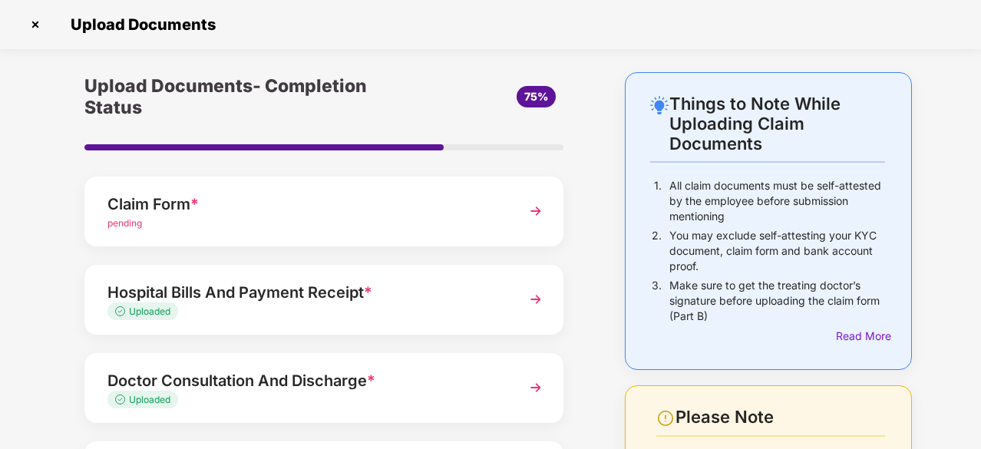
click at [503, 219] on div "pending" at bounding box center [305, 224] width 397 height 15
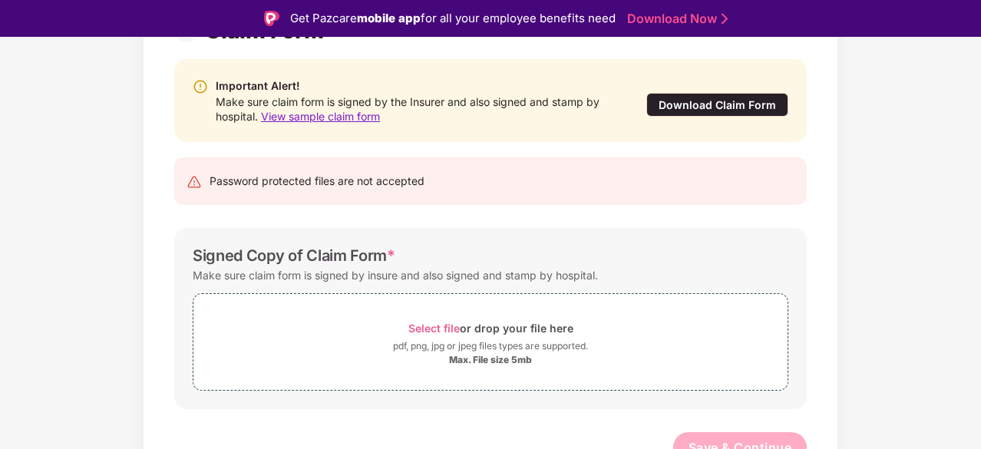
scroll to position [159, 0]
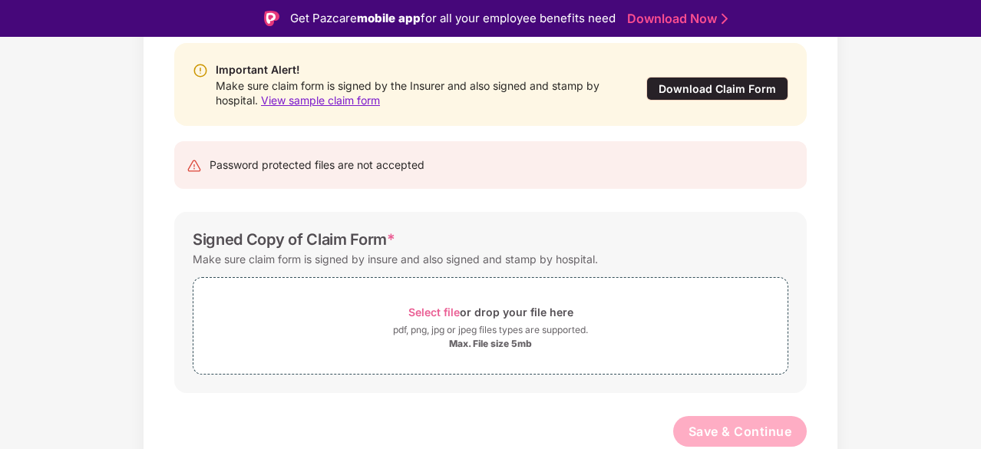
click at [729, 90] on div "Download Claim Form" at bounding box center [717, 89] width 142 height 24
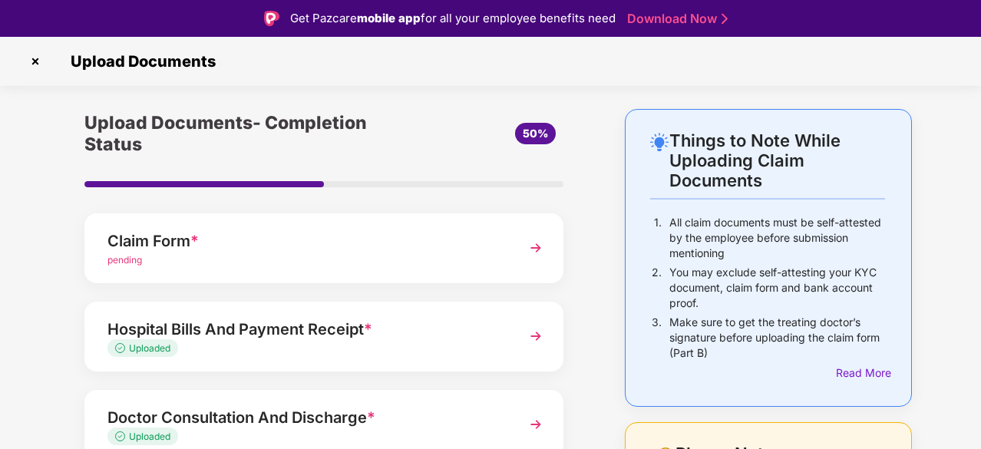
click at [41, 62] on img at bounding box center [35, 61] width 25 height 25
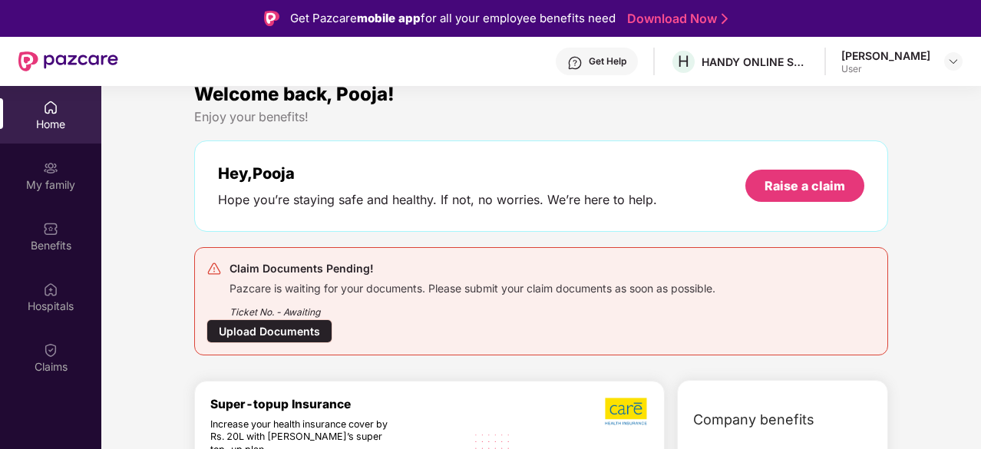
scroll to position [18, 0]
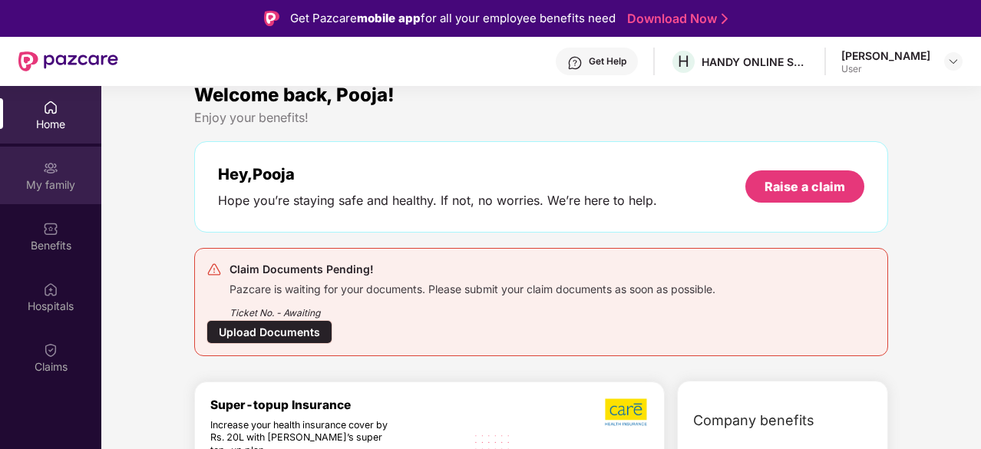
click at [50, 175] on img at bounding box center [50, 167] width 15 height 15
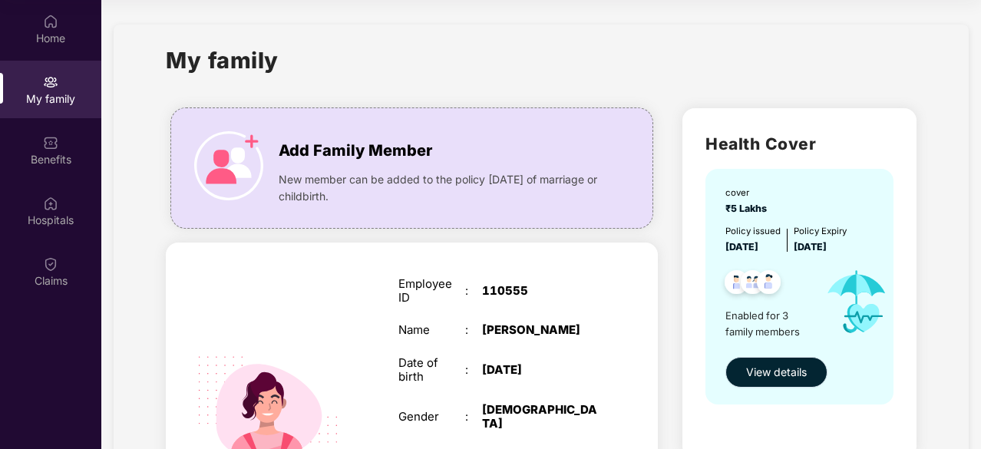
click at [768, 369] on span "View details" at bounding box center [776, 372] width 61 height 17
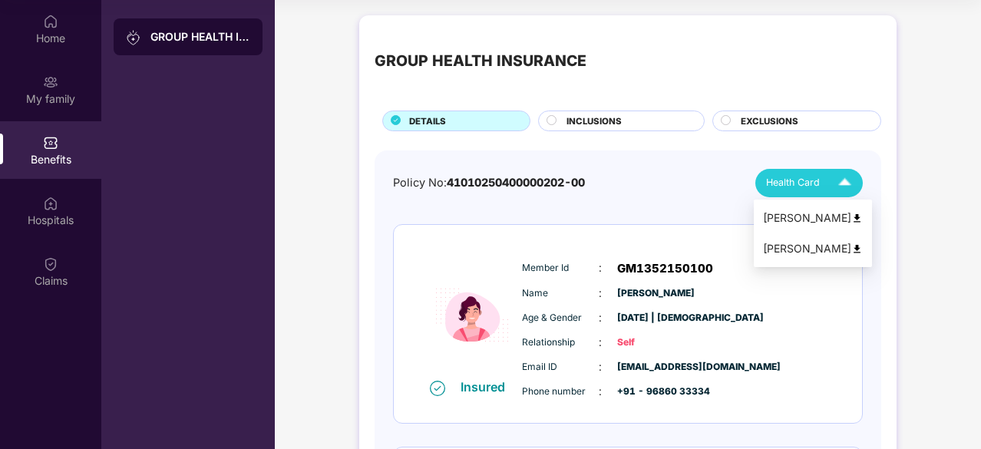
click at [844, 183] on img at bounding box center [845, 183] width 27 height 27
click at [808, 226] on li "[PERSON_NAME]" at bounding box center [813, 218] width 118 height 31
click at [852, 193] on img at bounding box center [845, 183] width 27 height 27
